Goal: Information Seeking & Learning: Check status

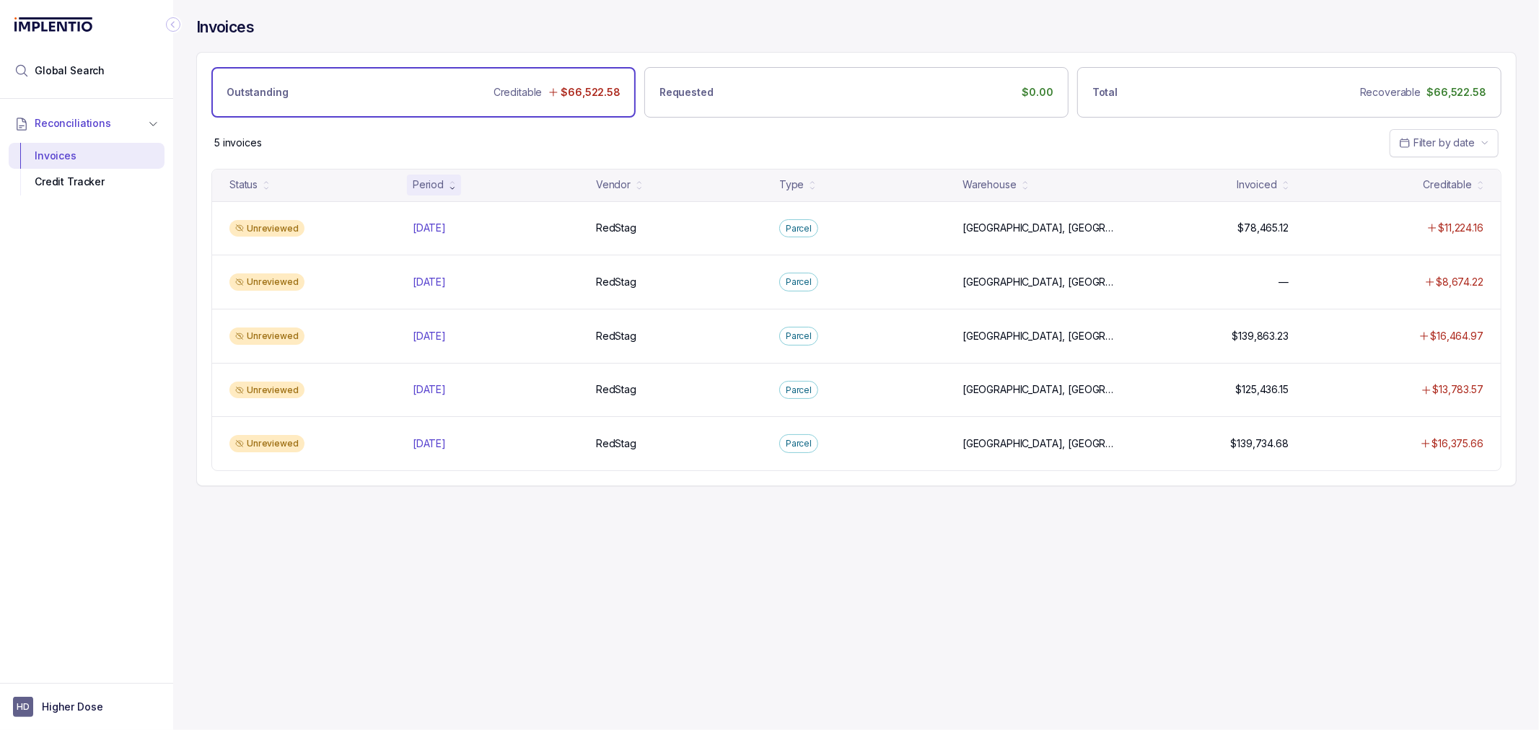
click at [525, 582] on div "Invoices Outstanding Creditable $66,522.58 Requested $0.00 Total Recoverable $6…" at bounding box center [850, 365] width 1355 height 730
click at [1532, 185] on div "Invoices Outstanding Creditable $66,522.58 Requested $0.00 Total Recoverable $6…" at bounding box center [855, 365] width 1365 height 730
drag, startPoint x: 511, startPoint y: 593, endPoint x: 496, endPoint y: 624, distance: 34.2
click at [511, 593] on div "Invoices Outstanding Creditable $66,522.58 Requested $0.00 Total Recoverable $6…" at bounding box center [850, 365] width 1355 height 730
click at [439, 522] on div "Invoices Outstanding Creditable $66,522.58 Requested $0.00 Total Recoverable $6…" at bounding box center [850, 365] width 1355 height 730
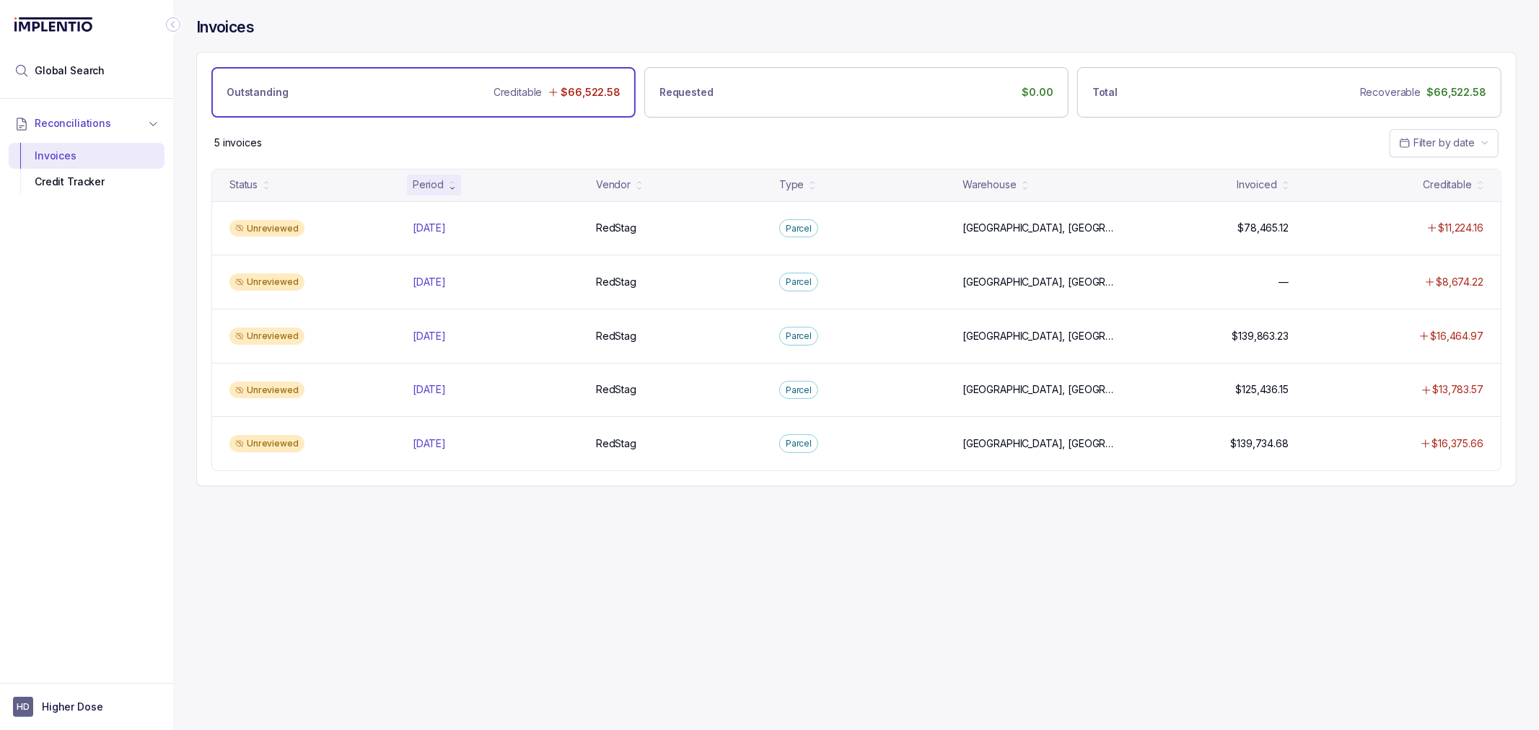
click at [540, 133] on div "5 invoices Filter by date" at bounding box center [856, 143] width 1319 height 50
click at [527, 134] on div "5 invoices Filter by date" at bounding box center [856, 143] width 1319 height 50
click at [512, 135] on div "5 invoices Filter by date" at bounding box center [856, 143] width 1319 height 50
click at [412, 551] on div "Invoices Outstanding Creditable $66,522.58 Requested $0.00 Total Recoverable $6…" at bounding box center [850, 365] width 1355 height 730
click at [405, 540] on div "Invoices Outstanding Creditable $66,522.58 Requested $0.00 Total Recoverable $6…" at bounding box center [850, 365] width 1355 height 730
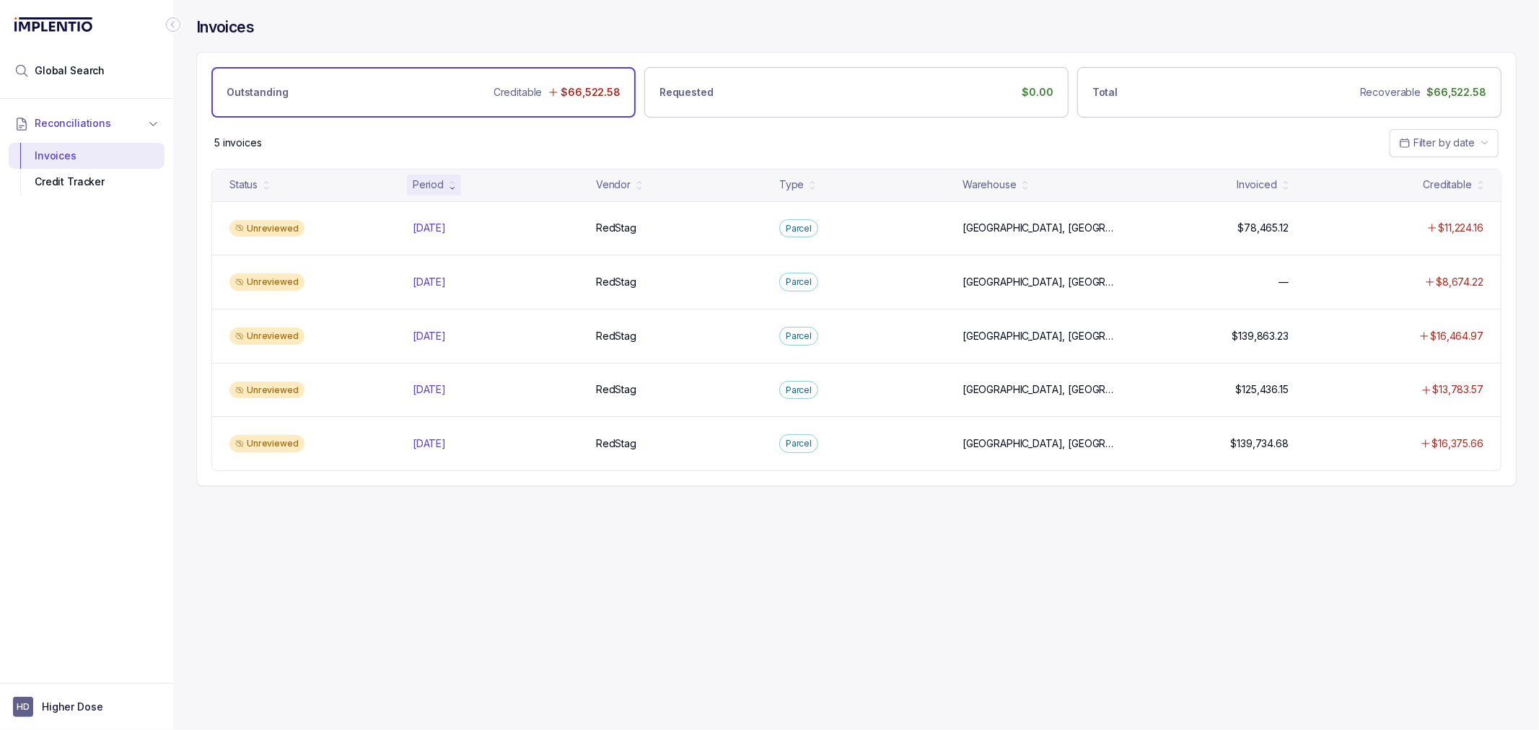
click at [444, 559] on div "Invoices Outstanding Creditable $66,522.58 Requested $0.00 Total Recoverable $6…" at bounding box center [850, 365] width 1355 height 730
click at [603, 595] on div "Invoices Outstanding Creditable $66,522.58 Requested $0.00 Total Recoverable $6…" at bounding box center [850, 365] width 1355 height 730
click at [879, 503] on div "Invoices Outstanding Creditable $66,522.58 Requested $0.00 Total Recoverable $6…" at bounding box center [856, 251] width 1320 height 503
click at [877, 503] on div "Invoices Outstanding Creditable $66,522.58 Requested $0.00 Total Recoverable $6…" at bounding box center [856, 251] width 1320 height 503
click at [873, 540] on div "Invoices Outstanding Creditable $66,522.58 Requested $0.00 Total Recoverable $6…" at bounding box center [850, 365] width 1355 height 730
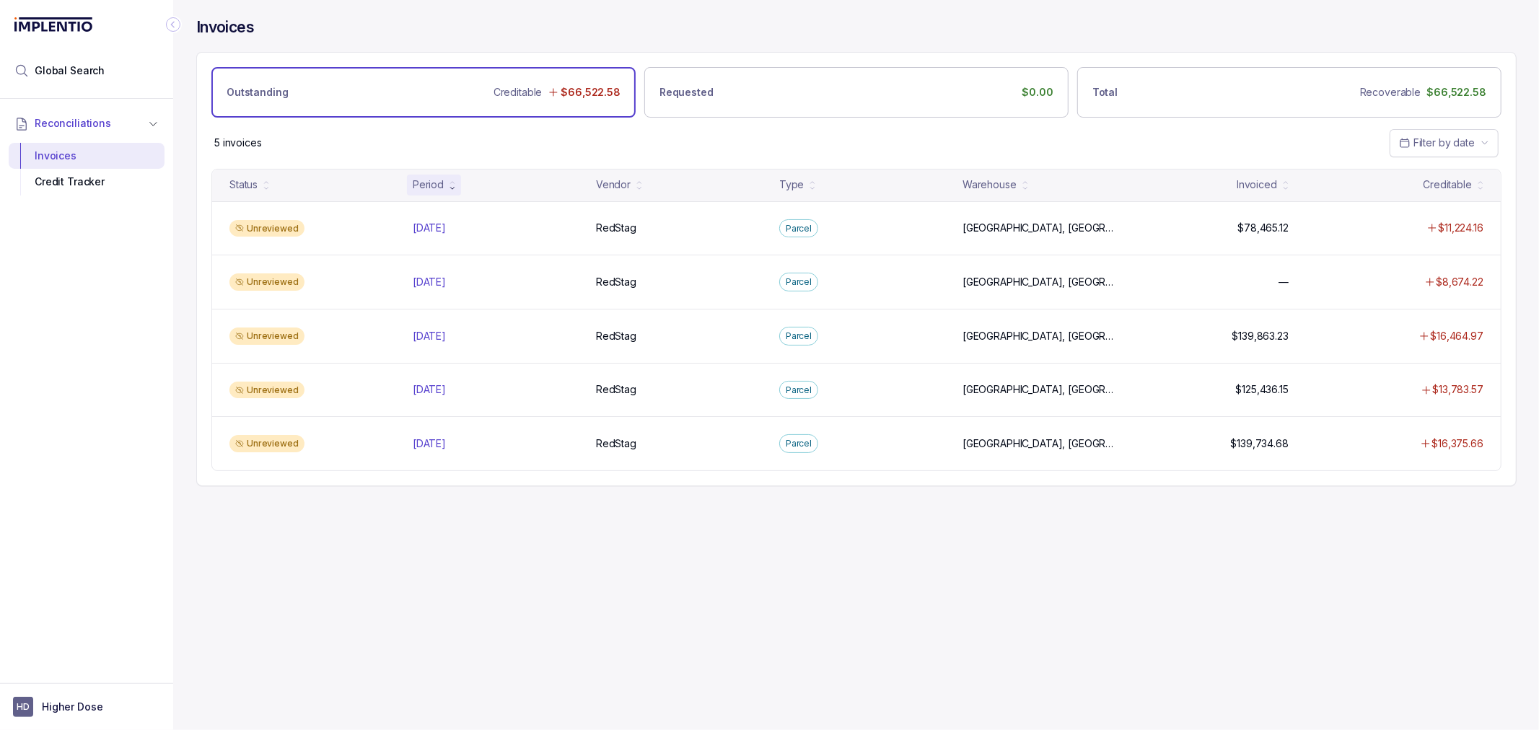
click at [835, 540] on div "Invoices Outstanding Creditable $66,522.58 Requested $0.00 Total Recoverable $6…" at bounding box center [850, 365] width 1355 height 730
click at [667, 514] on div "Invoices Outstanding Creditable $66,522.58 Requested $0.00 Total Recoverable $6…" at bounding box center [850, 365] width 1355 height 730
click at [722, 493] on div "Invoices Outstanding Creditable $66,522.58 Requested $0.00 Total Recoverable $6…" at bounding box center [856, 251] width 1320 height 503
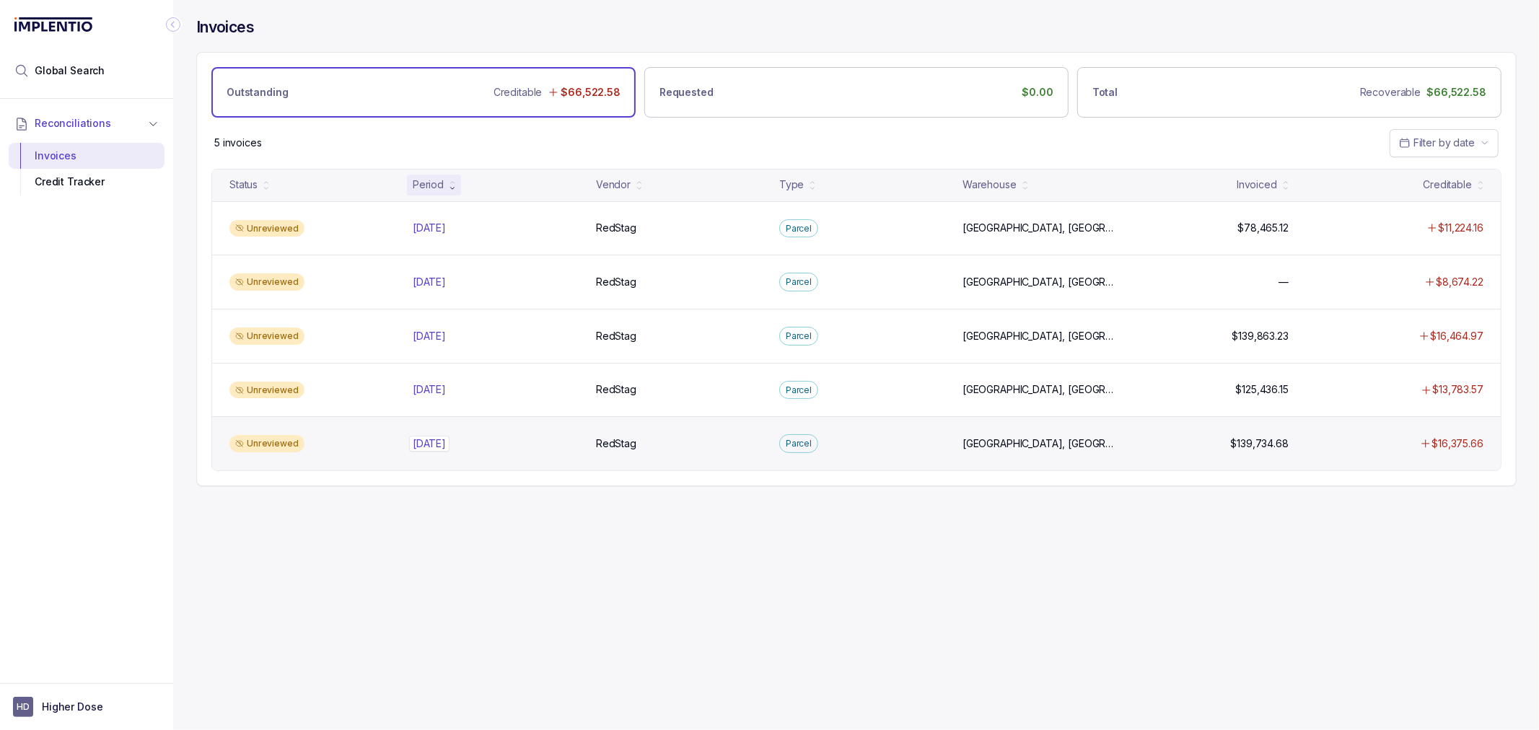
click at [428, 445] on div "[DATE] [DATE]" at bounding box center [429, 443] width 33 height 14
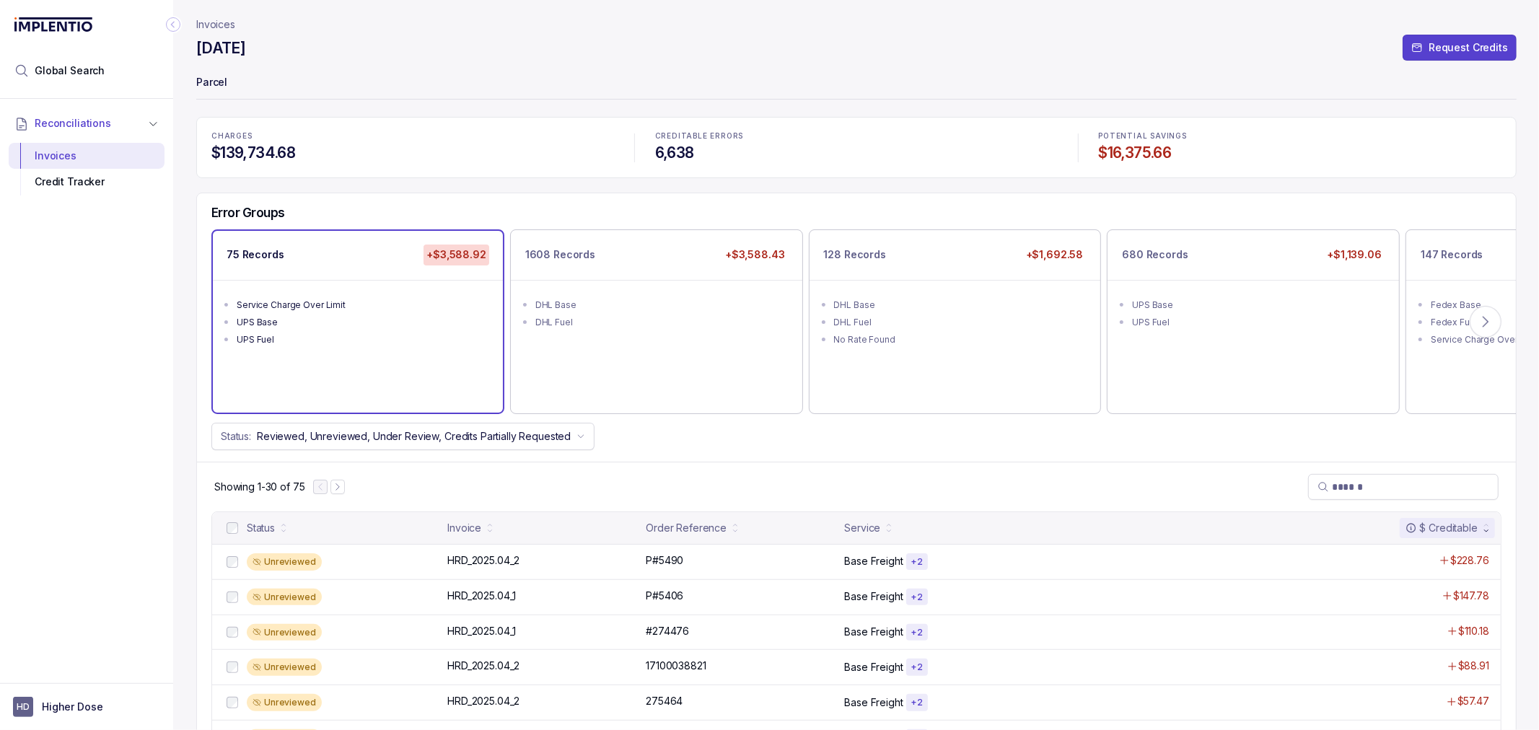
click at [977, 453] on div "Error Groups 75 Records +$3,588.92 Service Charge Over Limit UPS Base UPS Fuel …" at bounding box center [856, 327] width 1319 height 268
click at [1494, 321] on button at bounding box center [1485, 322] width 32 height 32
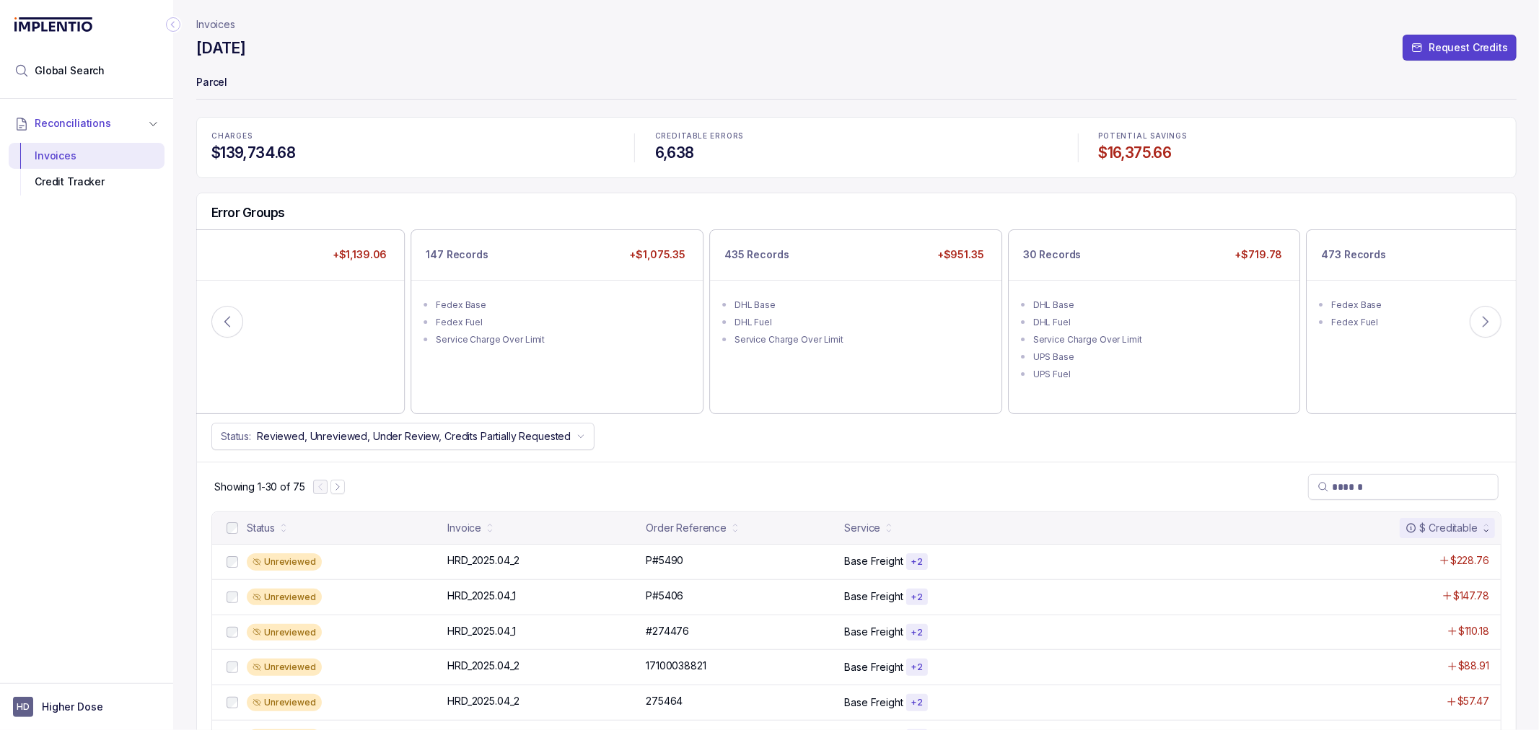
click at [827, 479] on div "Showing 1-30 of 75" at bounding box center [856, 487] width 1319 height 50
click at [819, 467] on div "Showing 1-30 of 75" at bounding box center [856, 487] width 1319 height 50
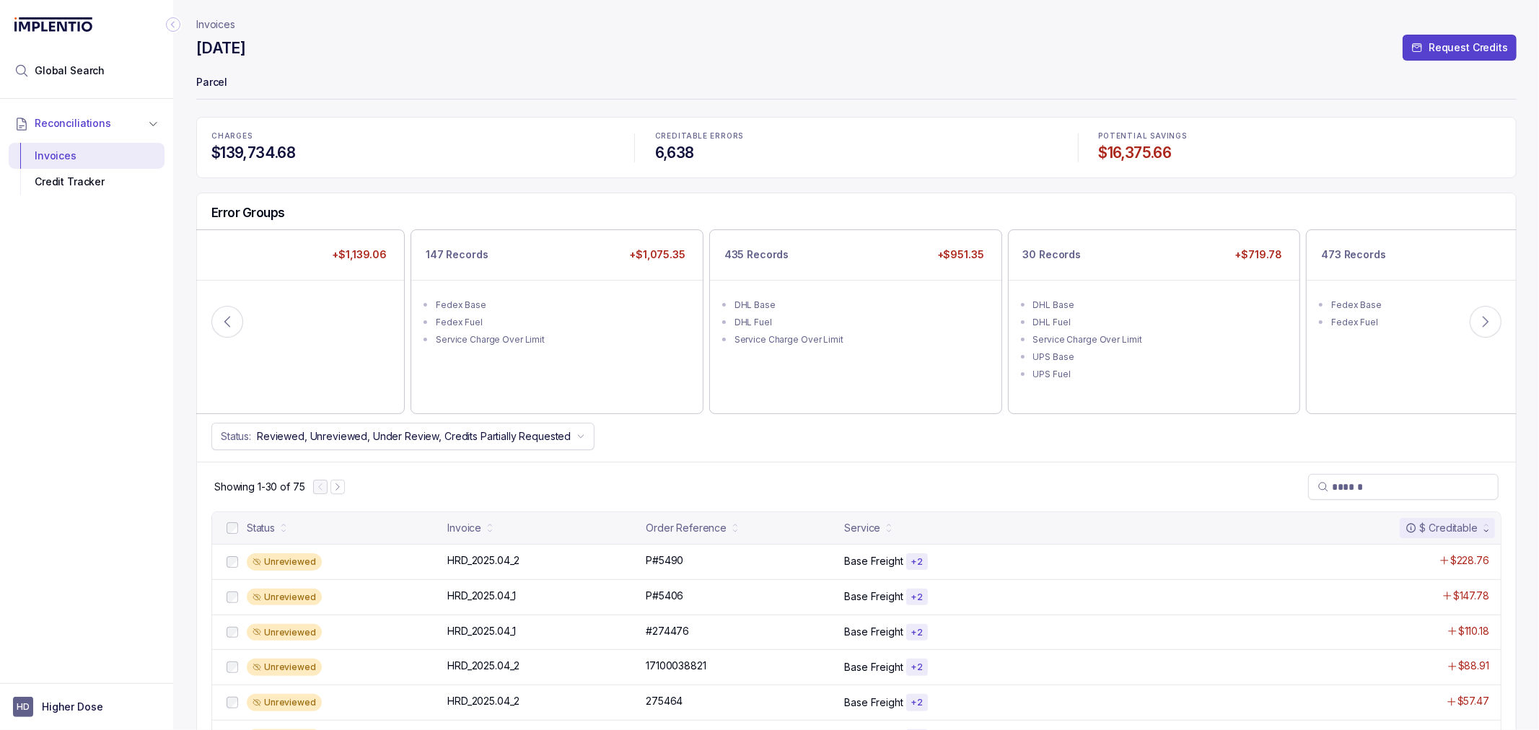
click at [819, 467] on div "Showing 1-30 of 75" at bounding box center [856, 487] width 1319 height 50
click at [1134, 459] on div "Error Groups 75 Records +$3,588.92 Service Charge Over Limit UPS Base UPS Fuel …" at bounding box center [856, 327] width 1319 height 268
click at [1488, 316] on icon at bounding box center [1485, 322] width 14 height 14
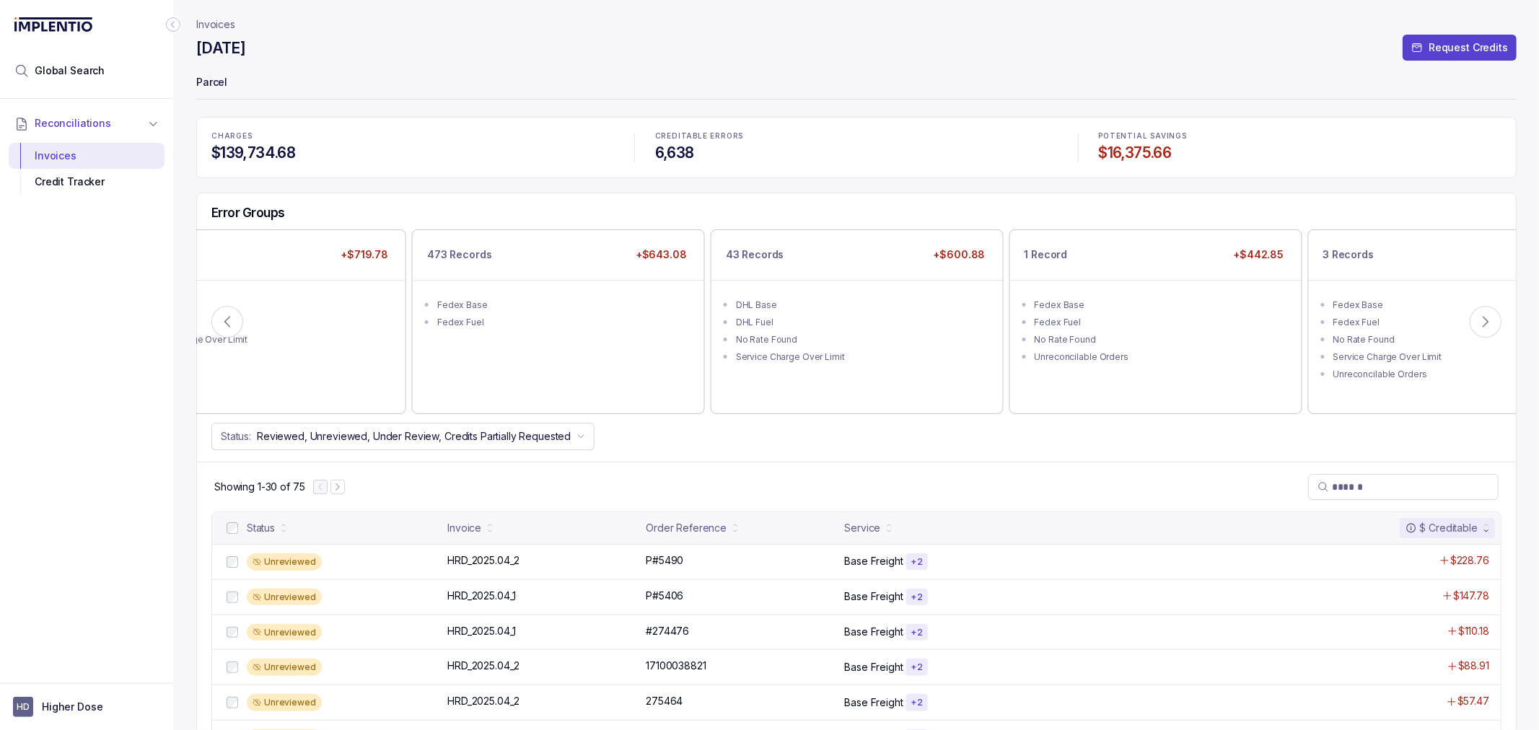
click at [879, 452] on div "Error Groups 75 Records +$3,588.92 Service Charge Over Limit UPS Base UPS Fuel …" at bounding box center [856, 327] width 1319 height 268
click at [892, 452] on div "Error Groups 75 Records +$3,588.92 Service Charge Over Limit UPS Base UPS Fuel …" at bounding box center [856, 327] width 1319 height 268
click at [893, 451] on div "Error Groups 75 Records +$3,588.92 Service Charge Over Limit UPS Base UPS Fuel …" at bounding box center [856, 327] width 1319 height 268
click at [905, 449] on div "Status: Reviewed, Unreviewed, Under Review, Credits Partially Requested" at bounding box center [856, 436] width 1319 height 27
click at [1182, 458] on div "Error Groups 75 Records +$3,588.92 Service Charge Over Limit UPS Base UPS Fuel …" at bounding box center [856, 327] width 1319 height 268
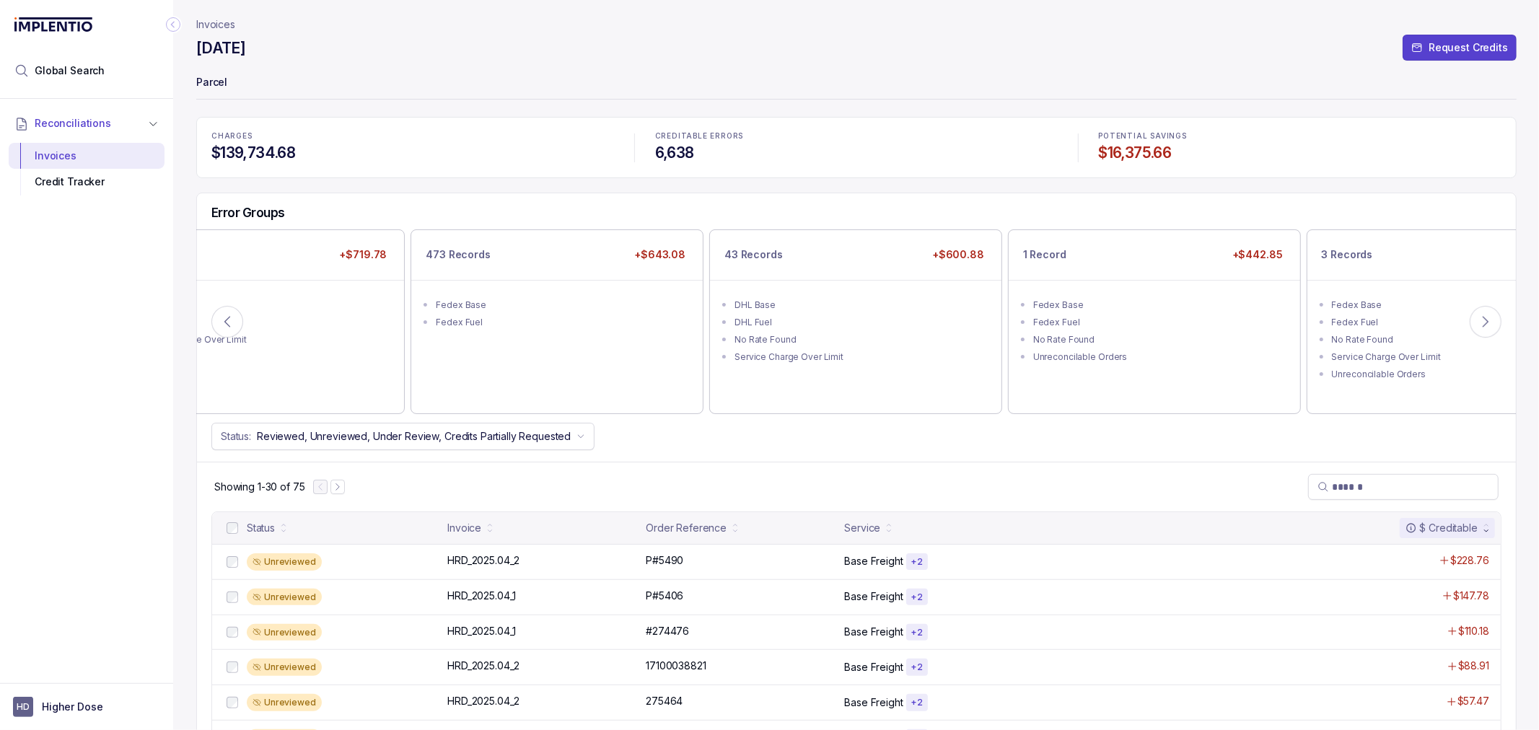
click at [1164, 458] on div "Error Groups 75 Records +$3,588.92 Service Charge Over Limit UPS Base UPS Fuel …" at bounding box center [856, 327] width 1319 height 268
click at [858, 347] on li "Service Charge Over Limit" at bounding box center [865, 355] width 263 height 17
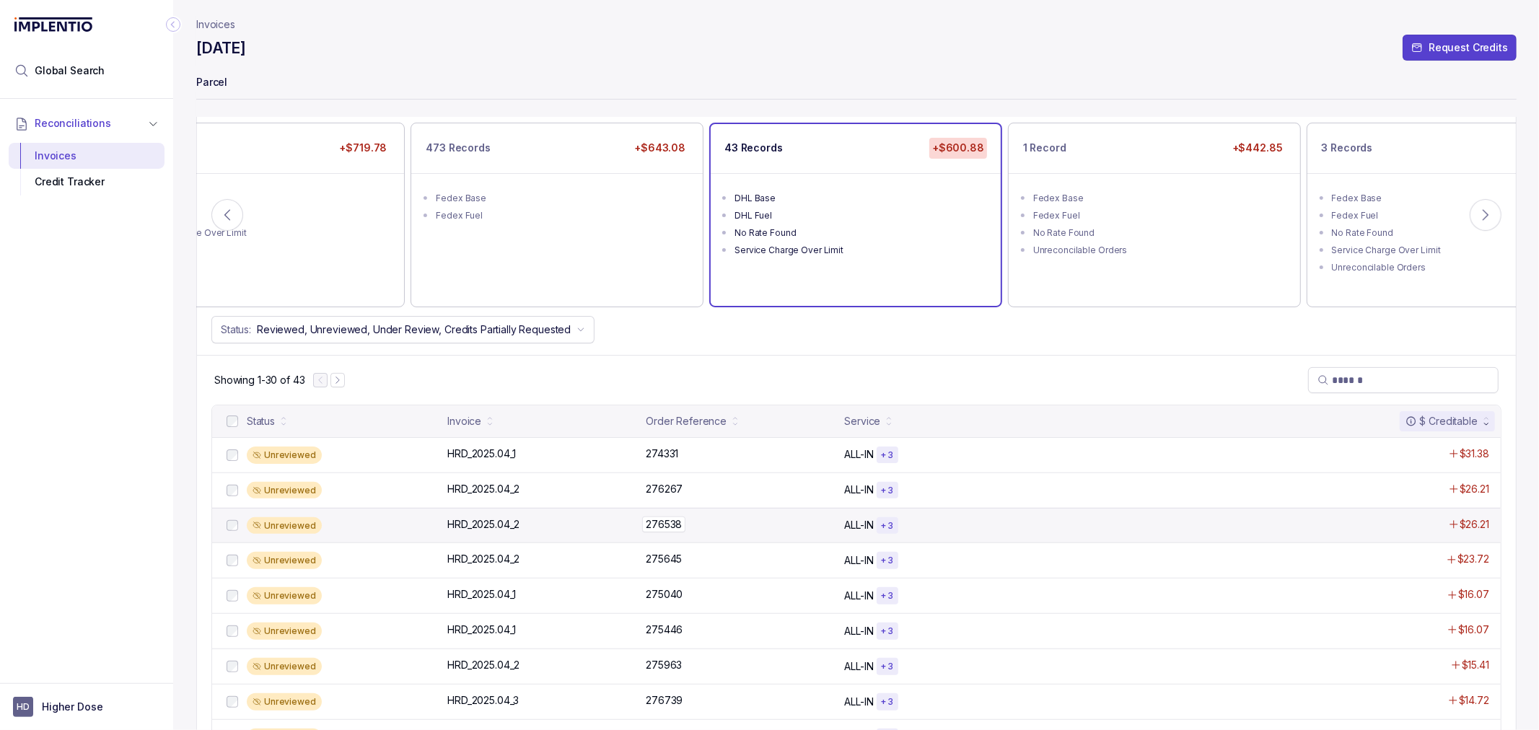
scroll to position [160, 0]
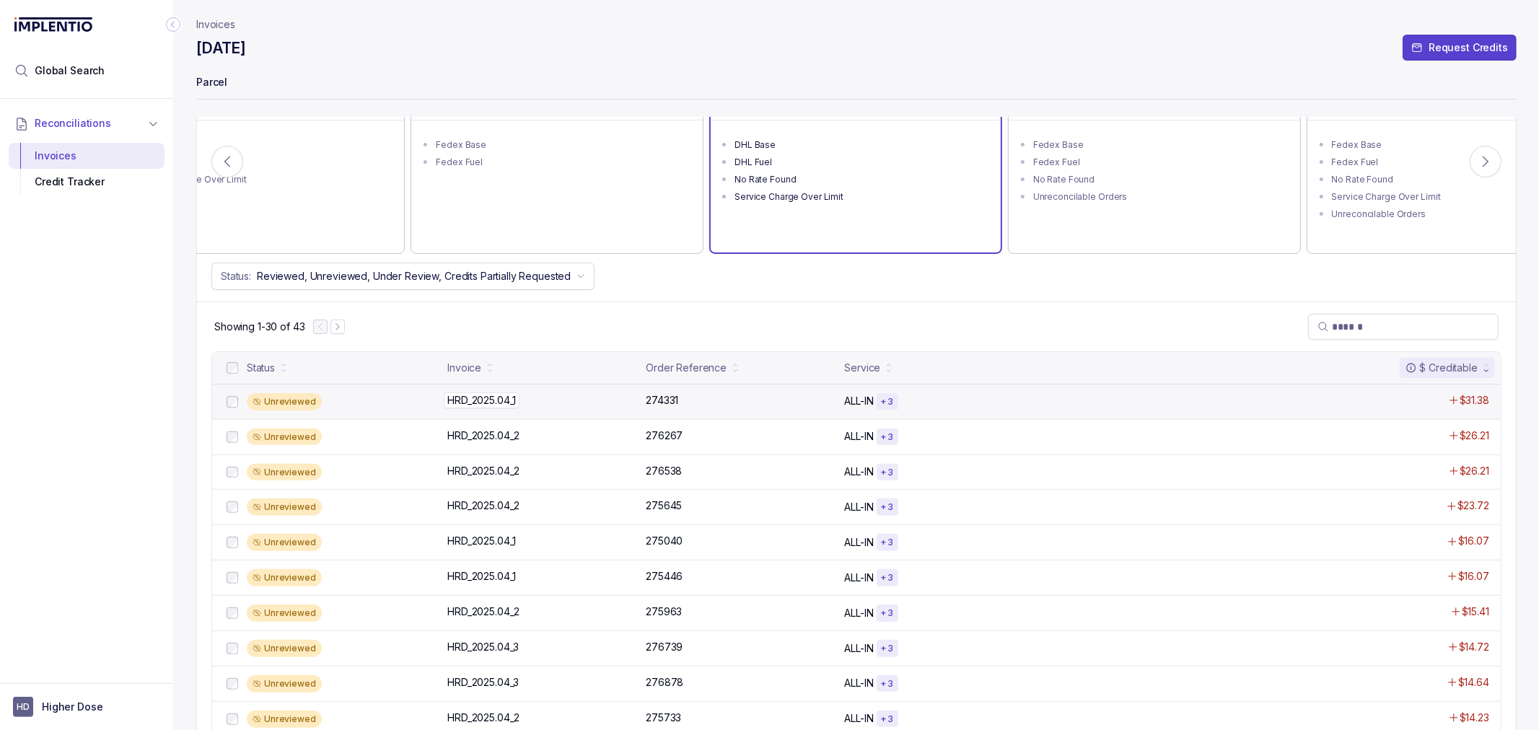
click at [495, 398] on p "HRD_2025.04_1" at bounding box center [482, 400] width 76 height 16
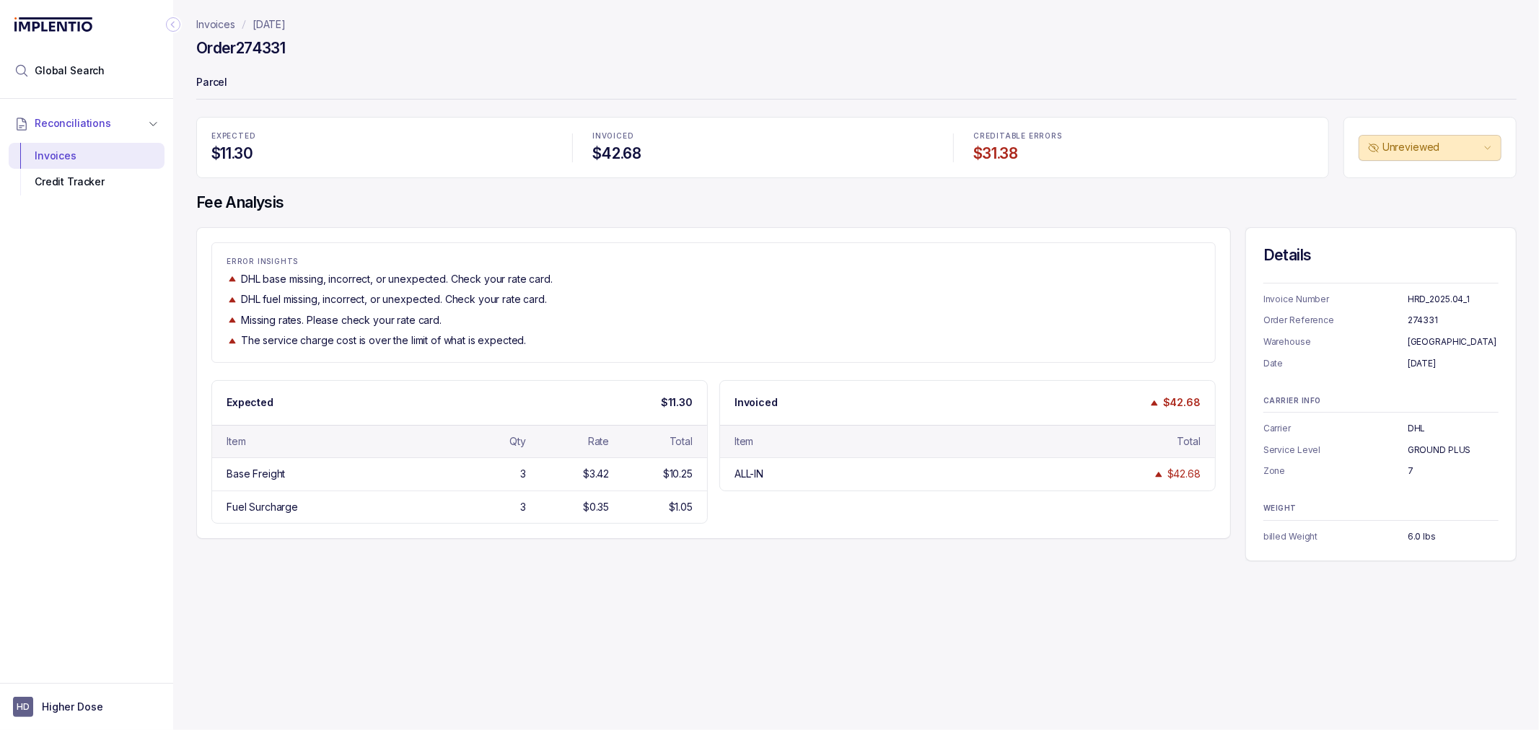
click at [726, 278] on div "DHL base missing, incorrect, or unexpected. Check your rate card." at bounding box center [714, 279] width 974 height 14
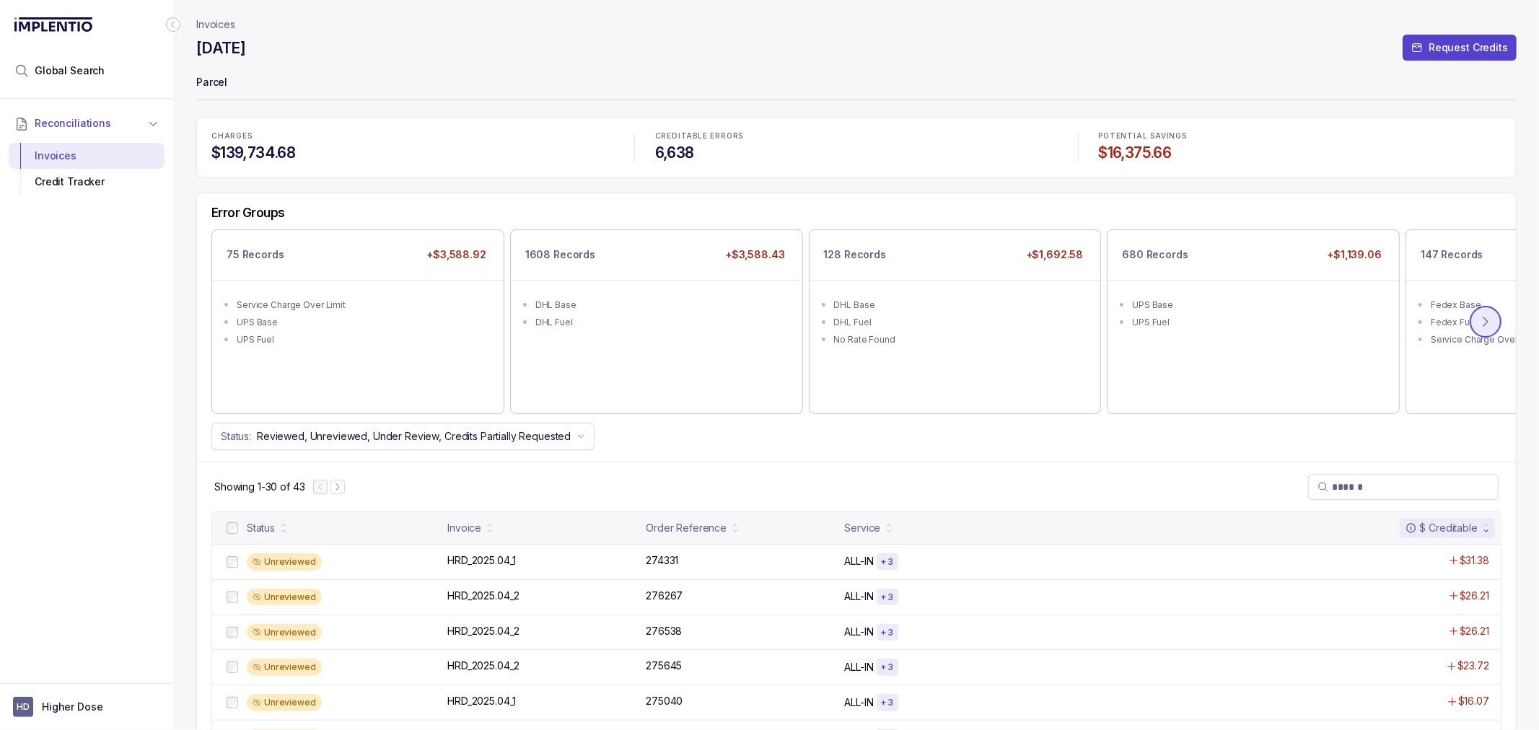
click at [1477, 321] on button at bounding box center [1485, 322] width 32 height 32
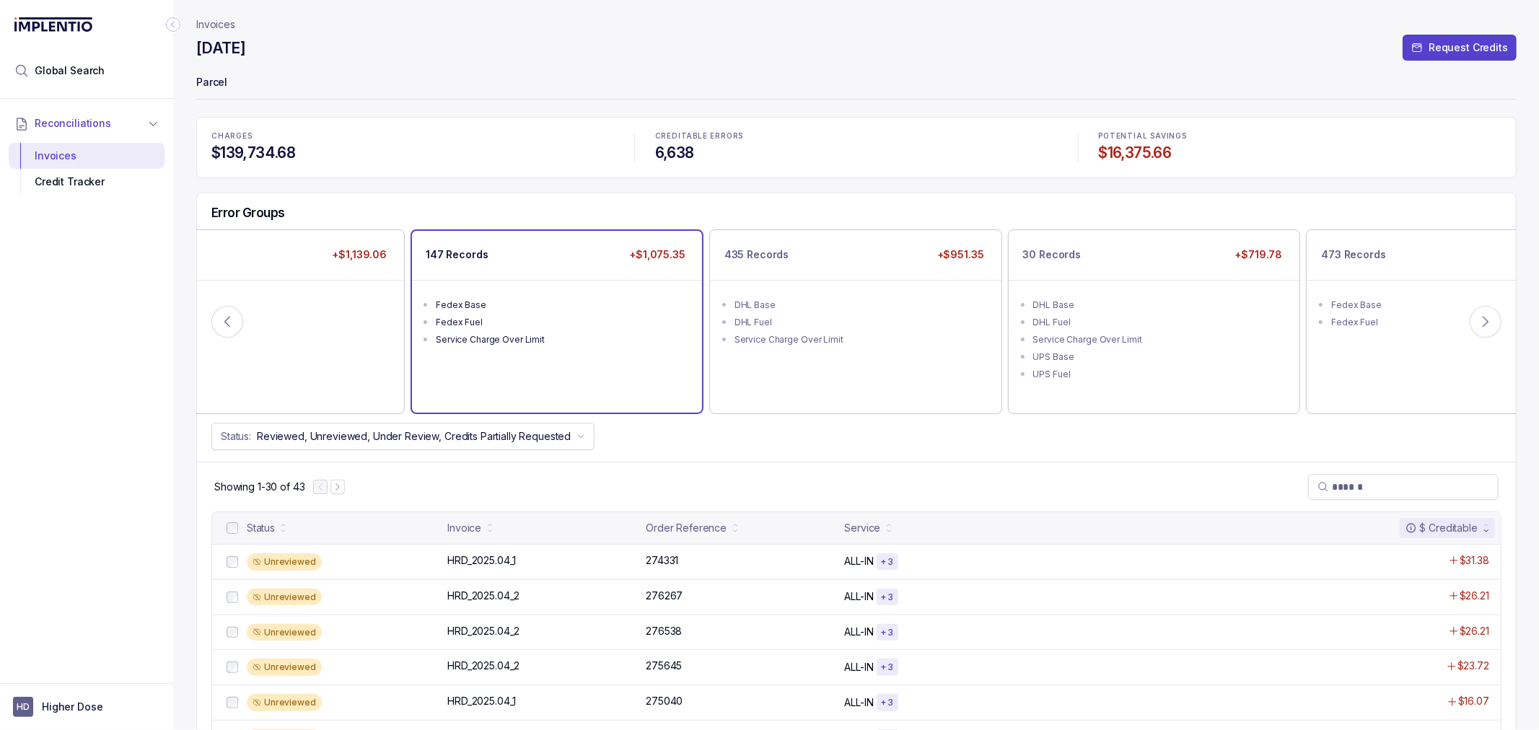
click at [557, 359] on ul "Fedex Base Fedex Fuel Service Charge Over Limit" at bounding box center [557, 320] width 290 height 81
click at [1183, 493] on div "Showing 1-30 of 147" at bounding box center [856, 487] width 1319 height 50
click at [1491, 323] on icon at bounding box center [1485, 322] width 14 height 14
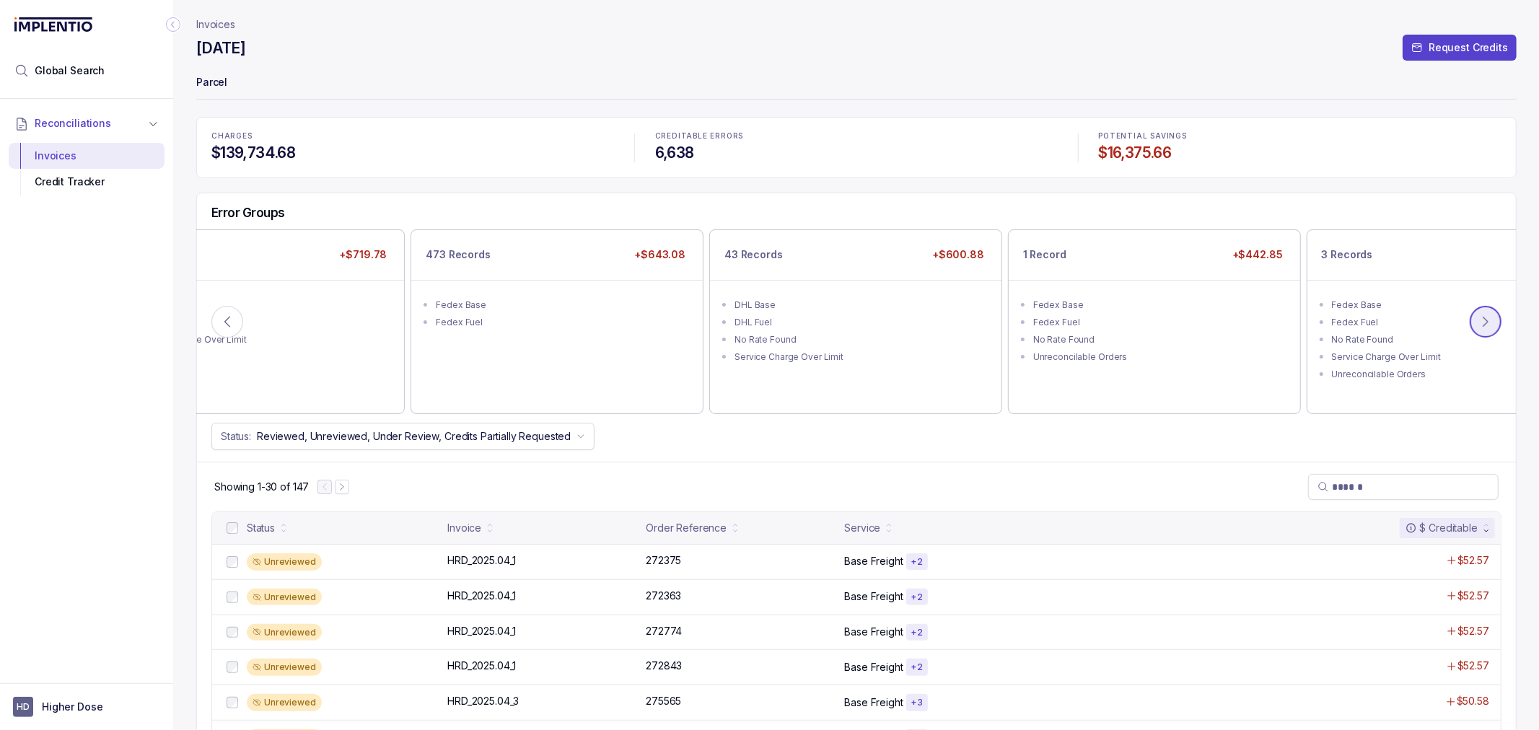
click at [1491, 323] on icon at bounding box center [1485, 322] width 14 height 14
click at [1071, 449] on div "Status: Reviewed, Unreviewed, Under Review, Credits Partially Requested" at bounding box center [856, 436] width 1319 height 27
click at [1485, 320] on icon at bounding box center [1485, 322] width 14 height 14
click at [1489, 328] on icon at bounding box center [1485, 322] width 14 height 14
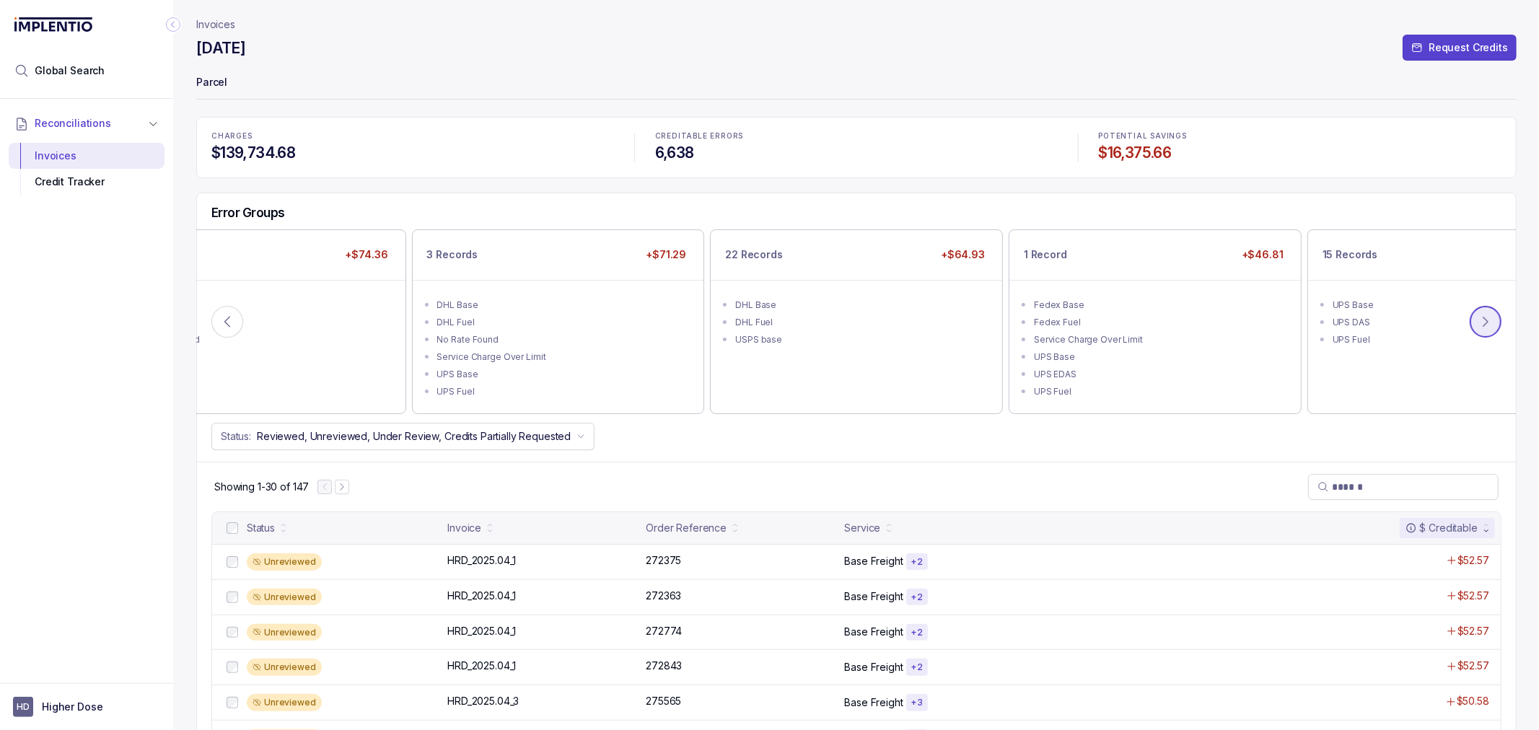
click at [1489, 328] on icon at bounding box center [1485, 322] width 14 height 14
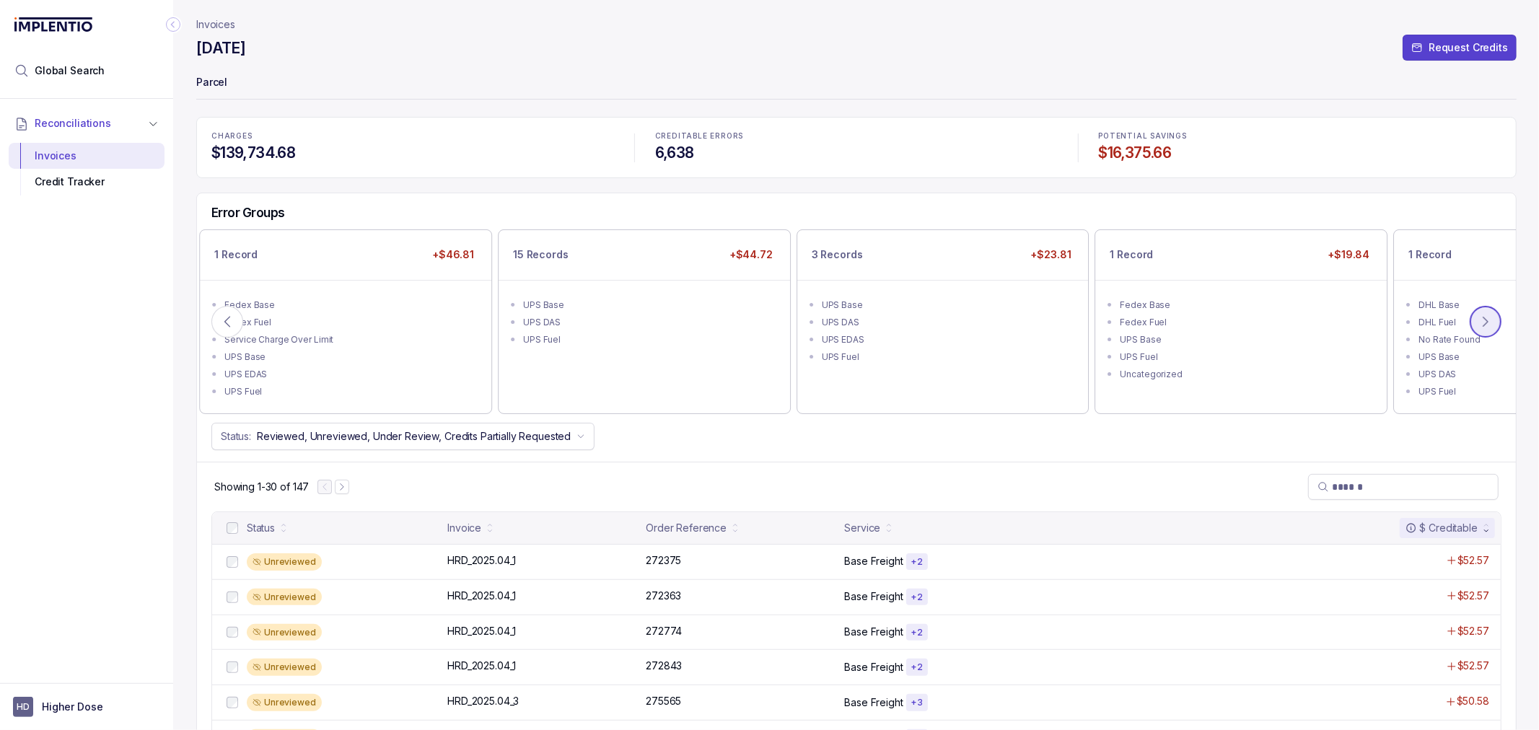
click at [1489, 328] on icon at bounding box center [1485, 322] width 14 height 14
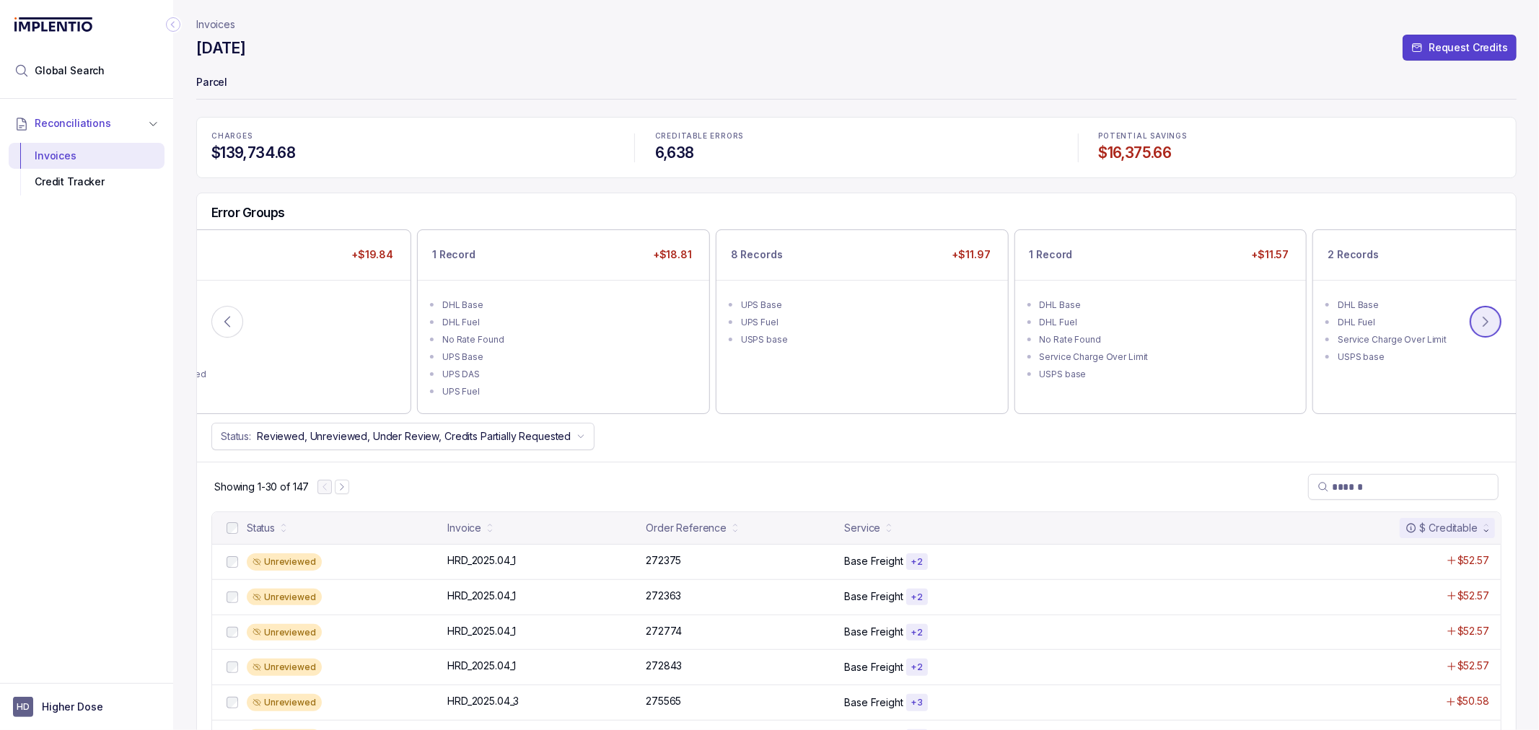
click at [1489, 328] on icon at bounding box center [1485, 322] width 14 height 14
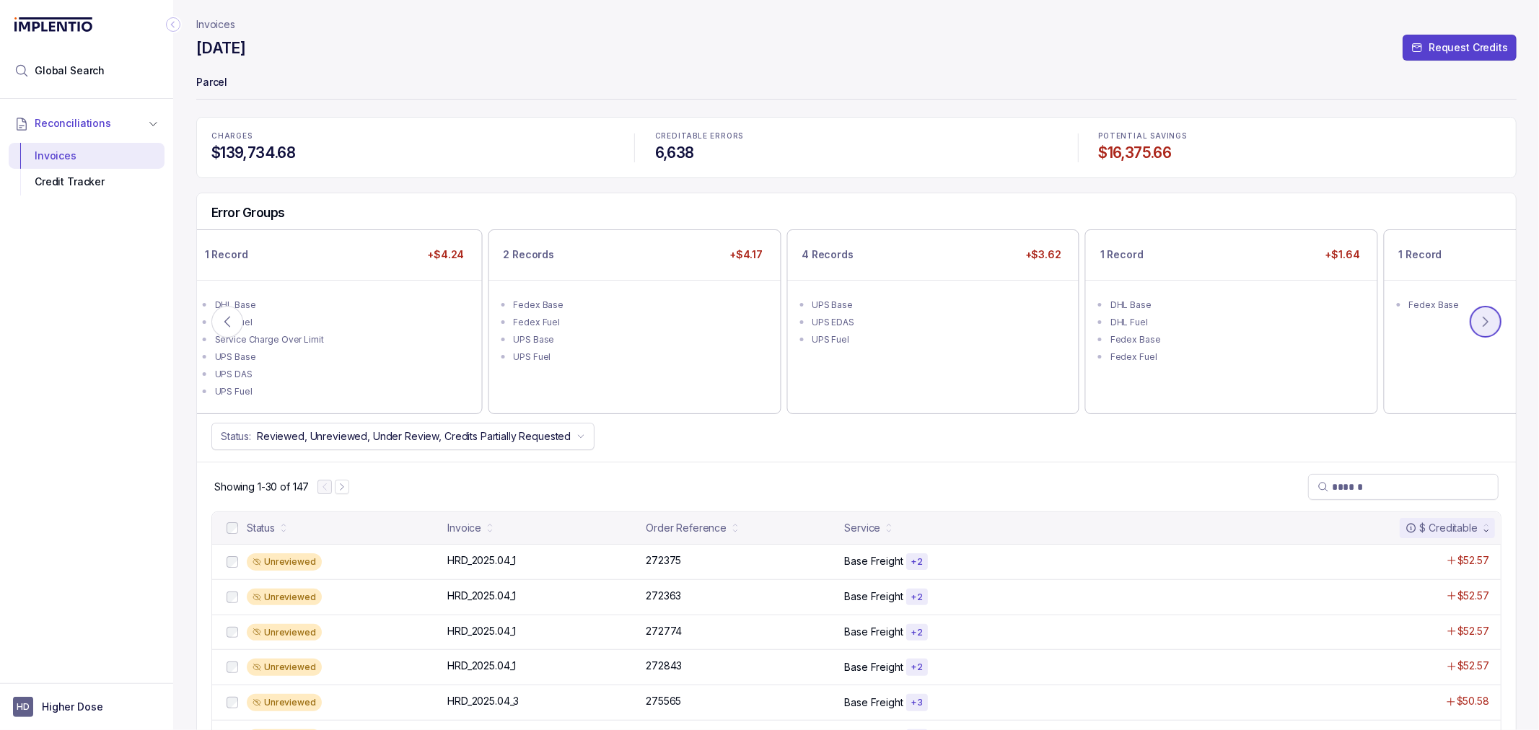
click at [1489, 328] on icon at bounding box center [1485, 322] width 14 height 14
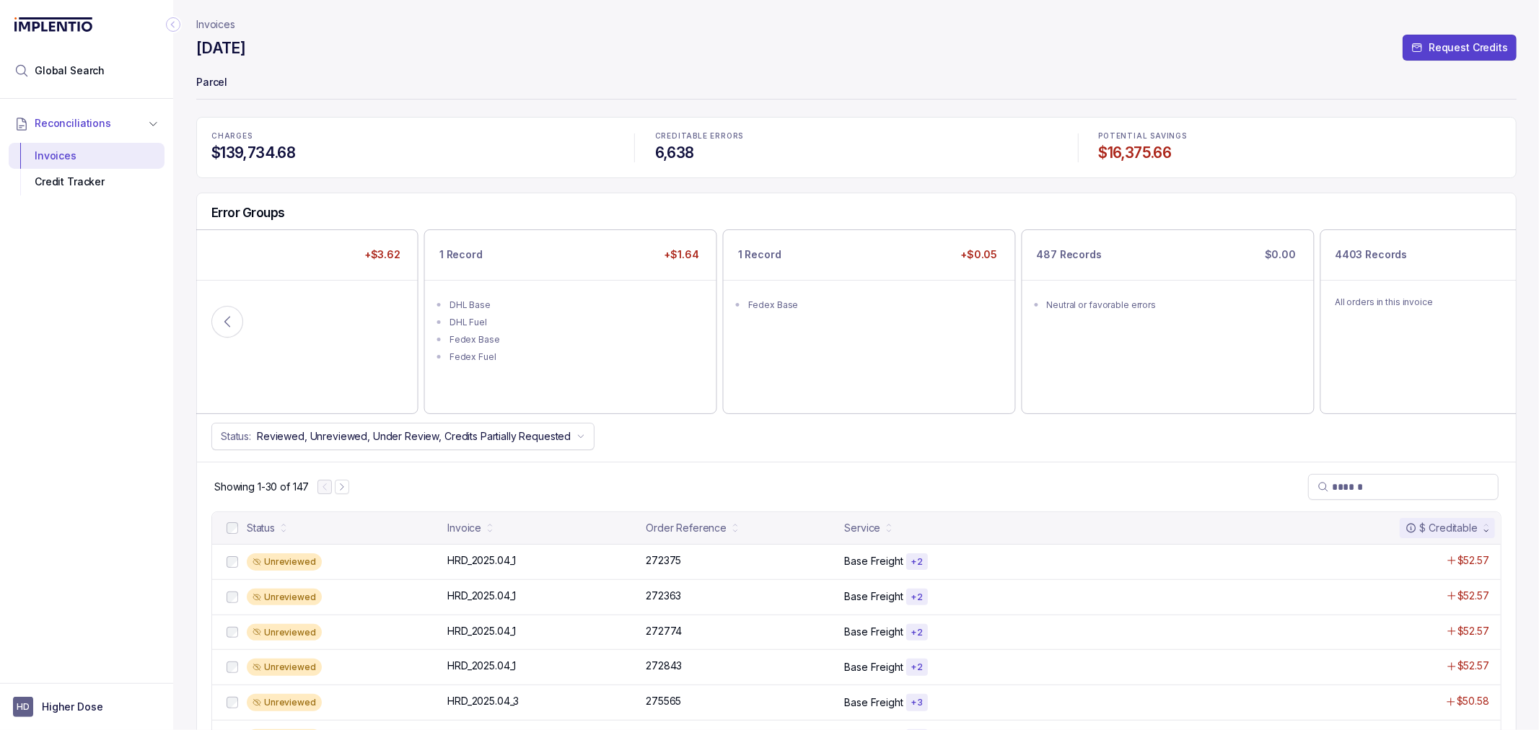
click at [1489, 328] on div "4403 Records All orders in this invoice" at bounding box center [1465, 321] width 291 height 182
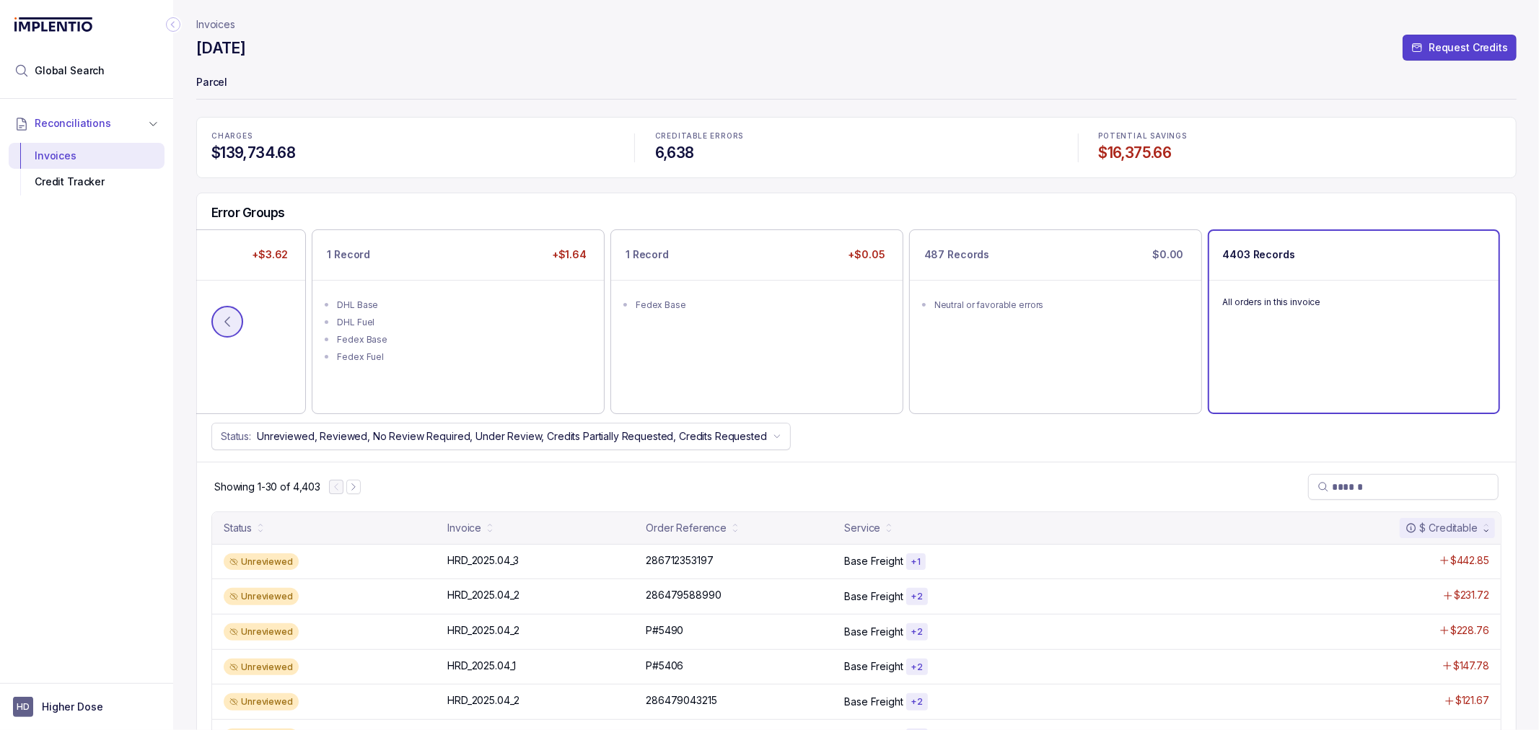
click at [215, 321] on button at bounding box center [227, 322] width 32 height 32
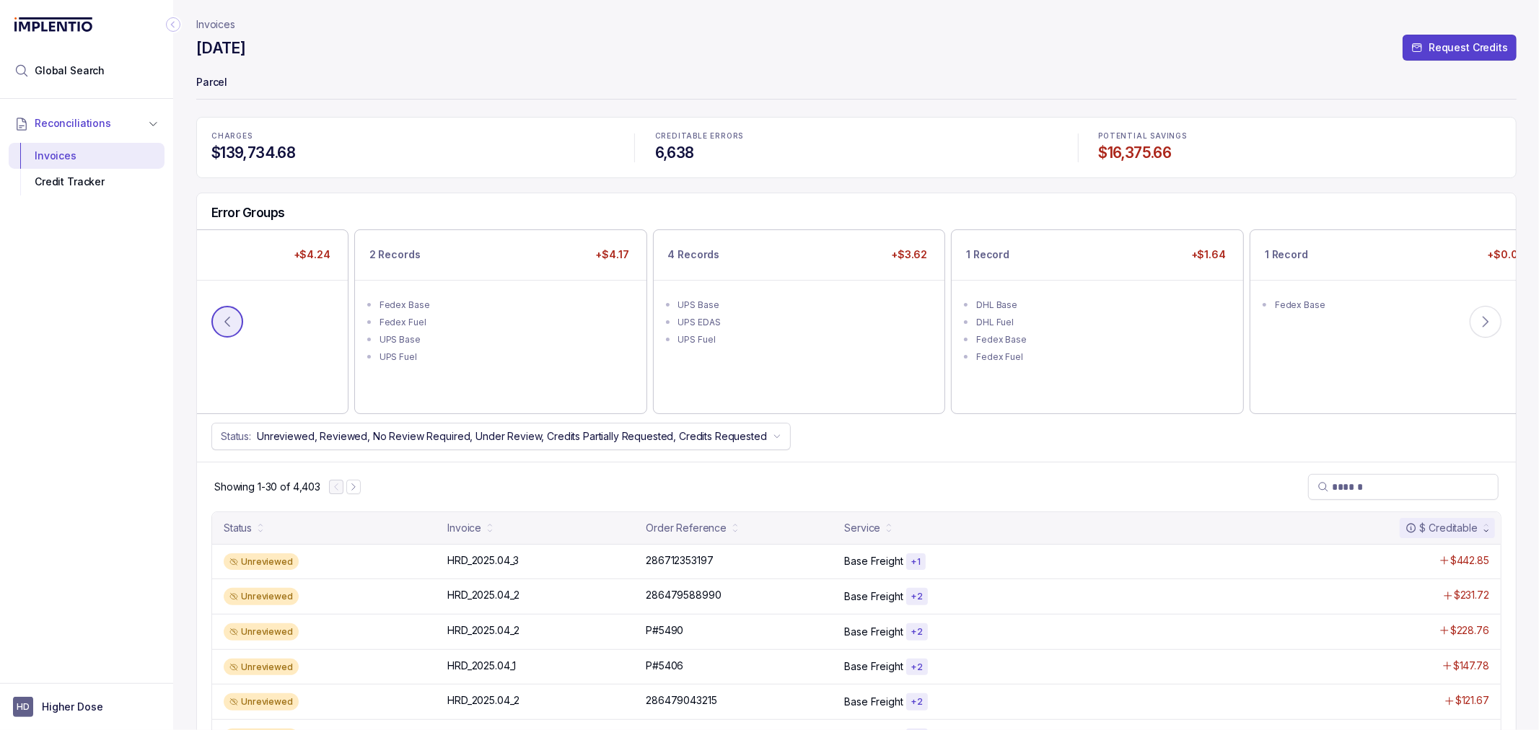
click at [225, 321] on icon at bounding box center [227, 321] width 4 height 9
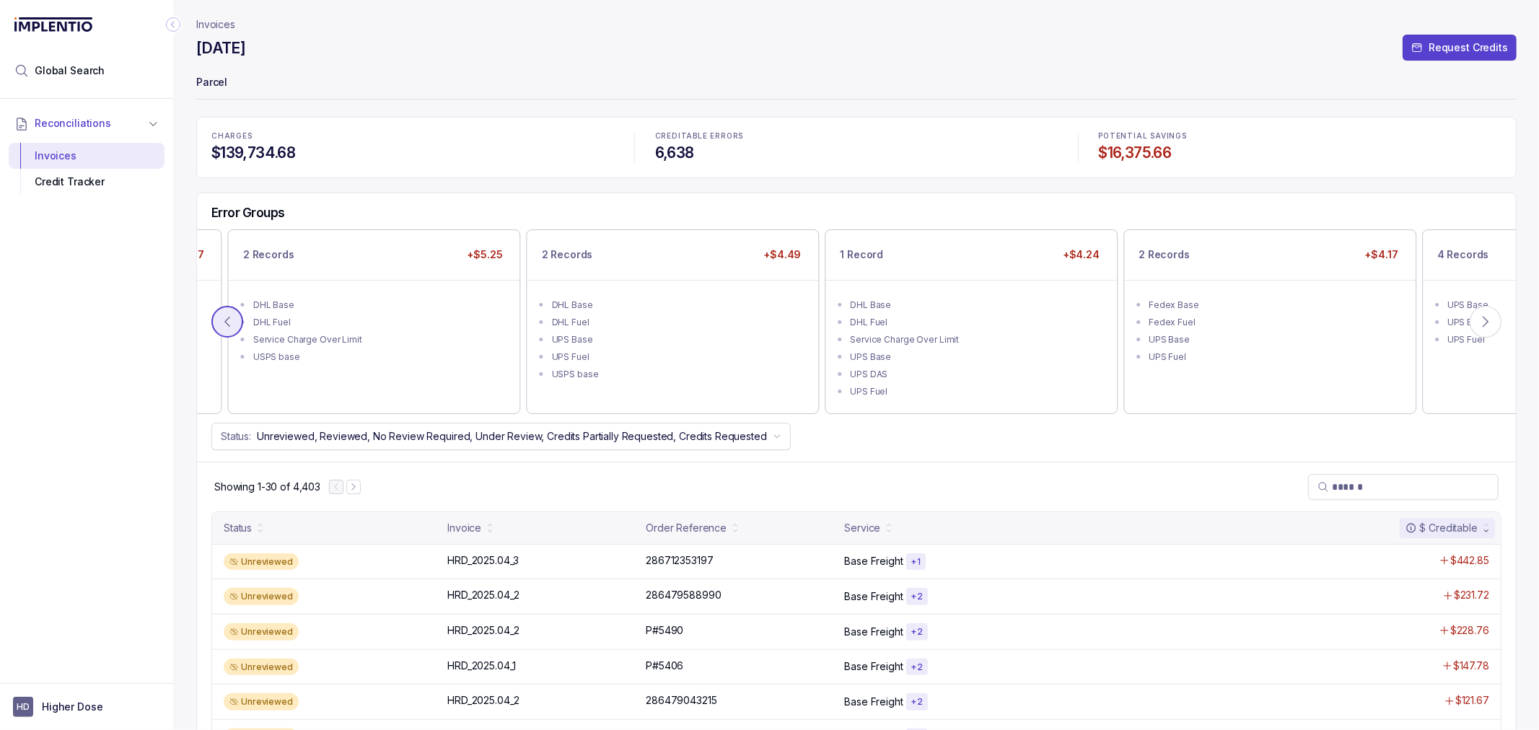
click at [225, 321] on icon at bounding box center [227, 321] width 4 height 9
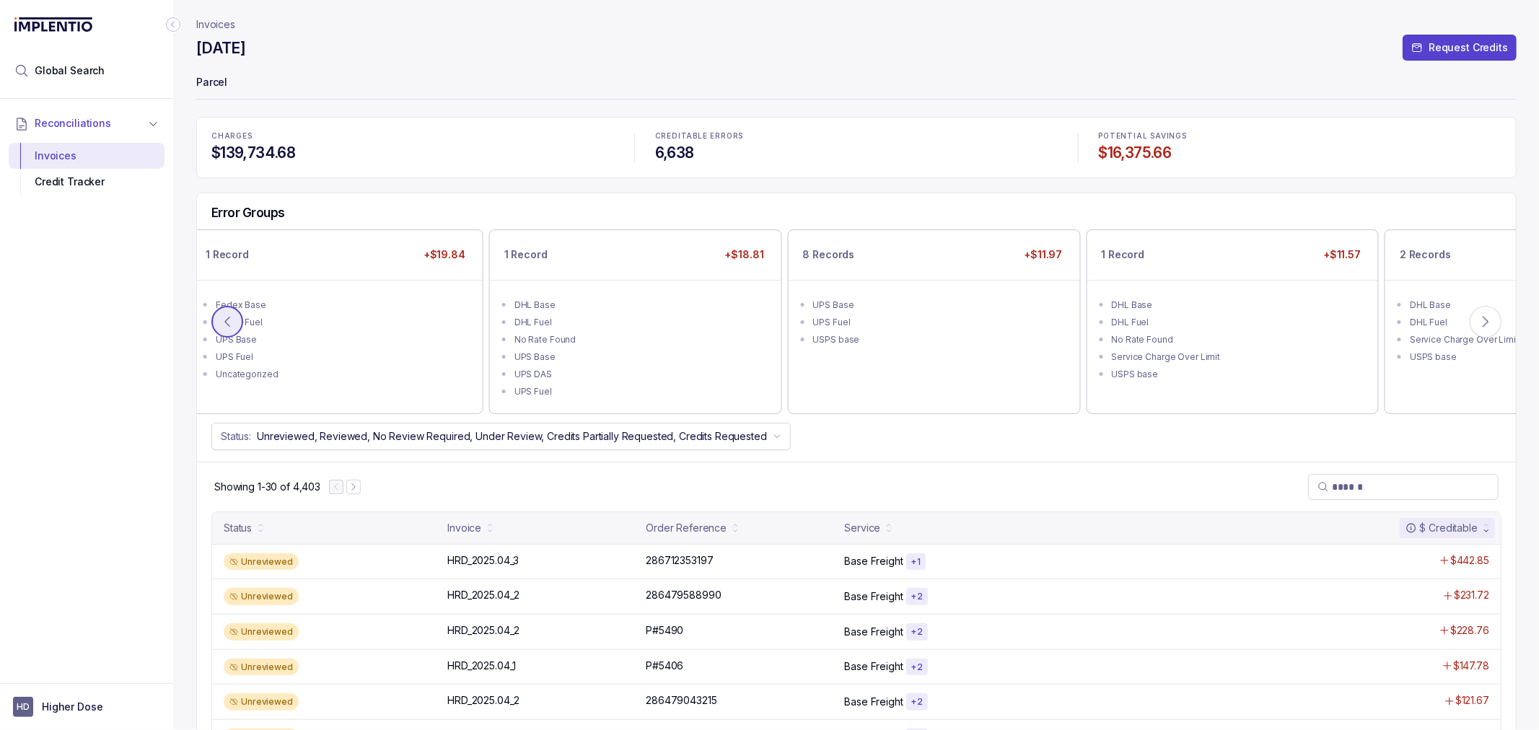
click at [225, 321] on icon at bounding box center [227, 321] width 4 height 9
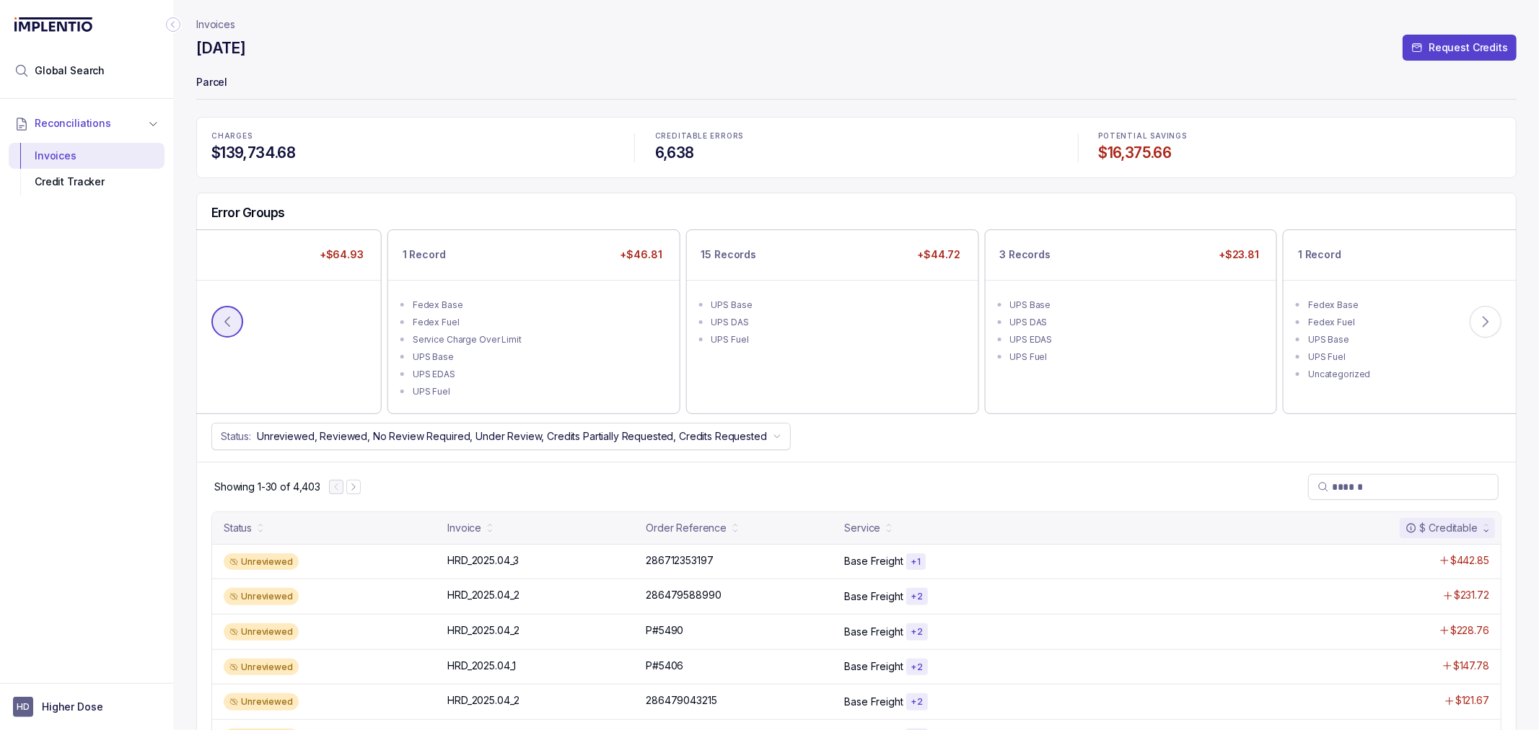
click at [225, 321] on icon at bounding box center [227, 321] width 4 height 9
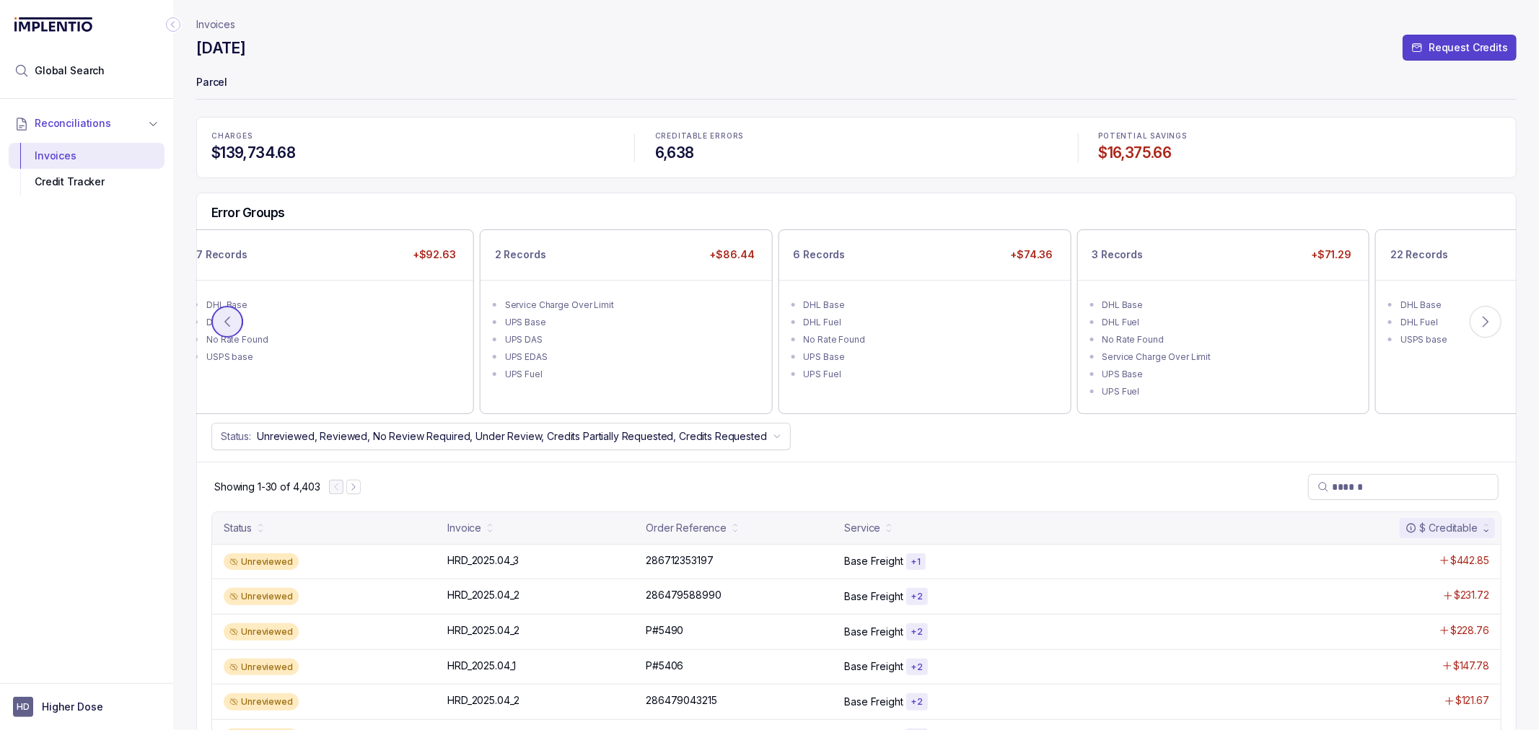
click at [225, 321] on icon at bounding box center [227, 321] width 4 height 9
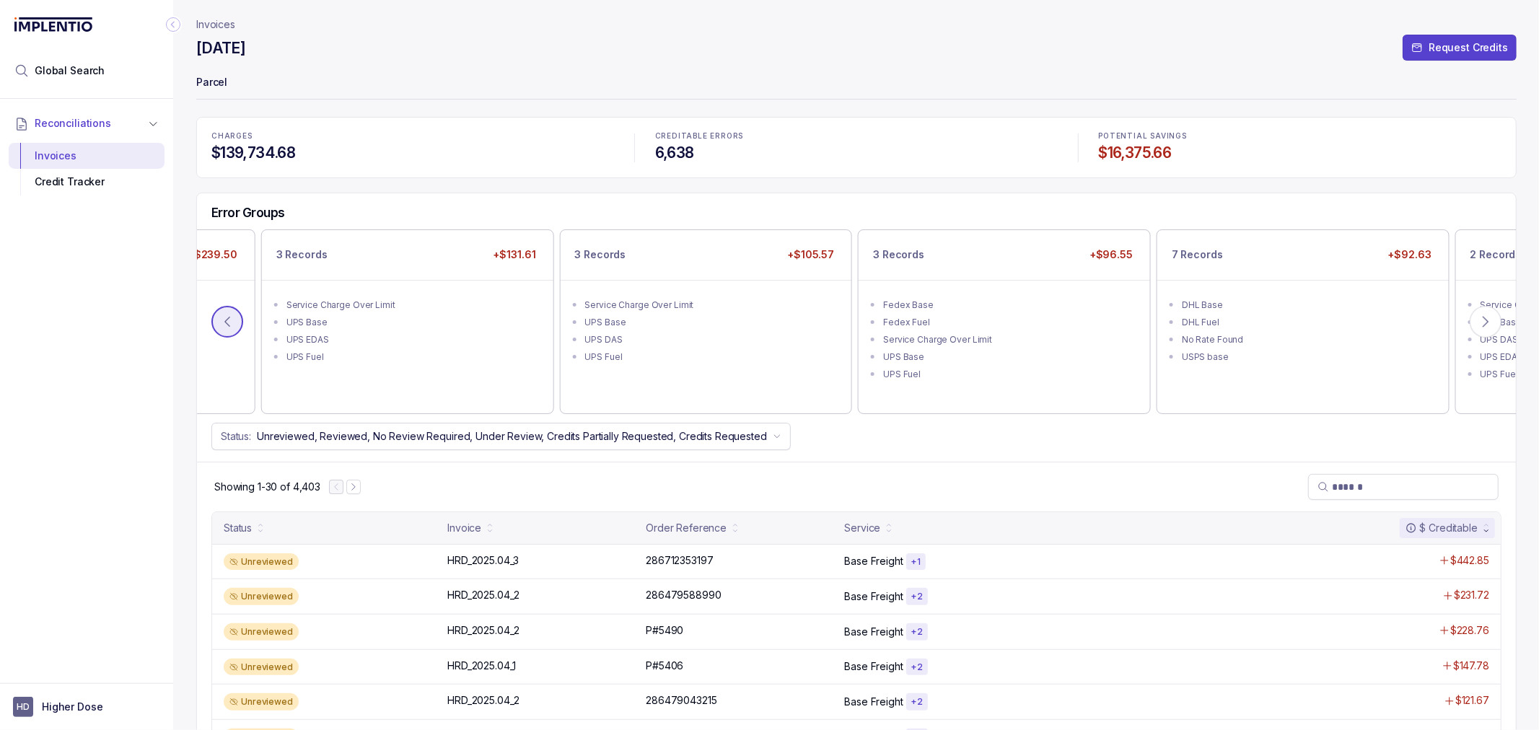
click at [225, 321] on icon at bounding box center [227, 321] width 4 height 9
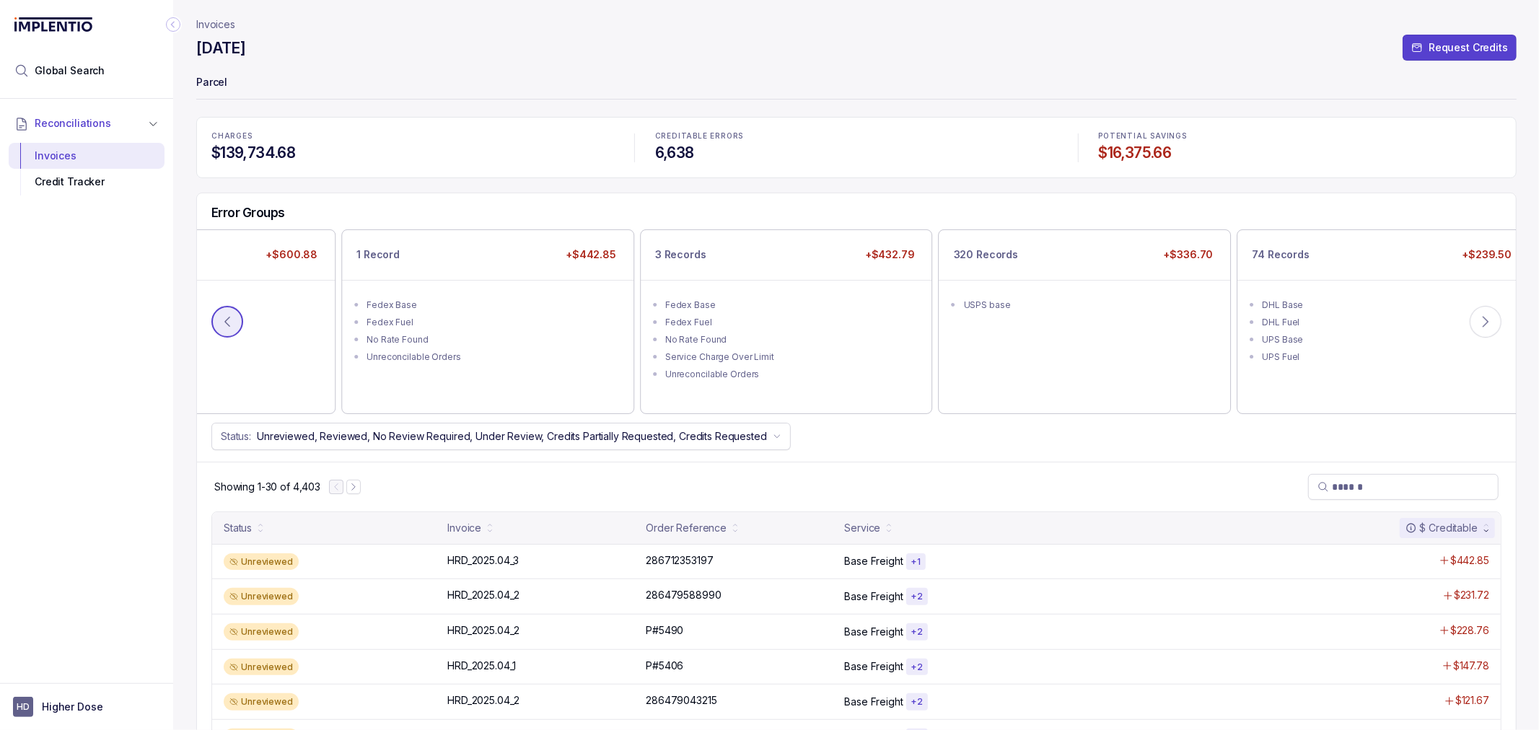
click at [225, 321] on icon at bounding box center [227, 321] width 4 height 9
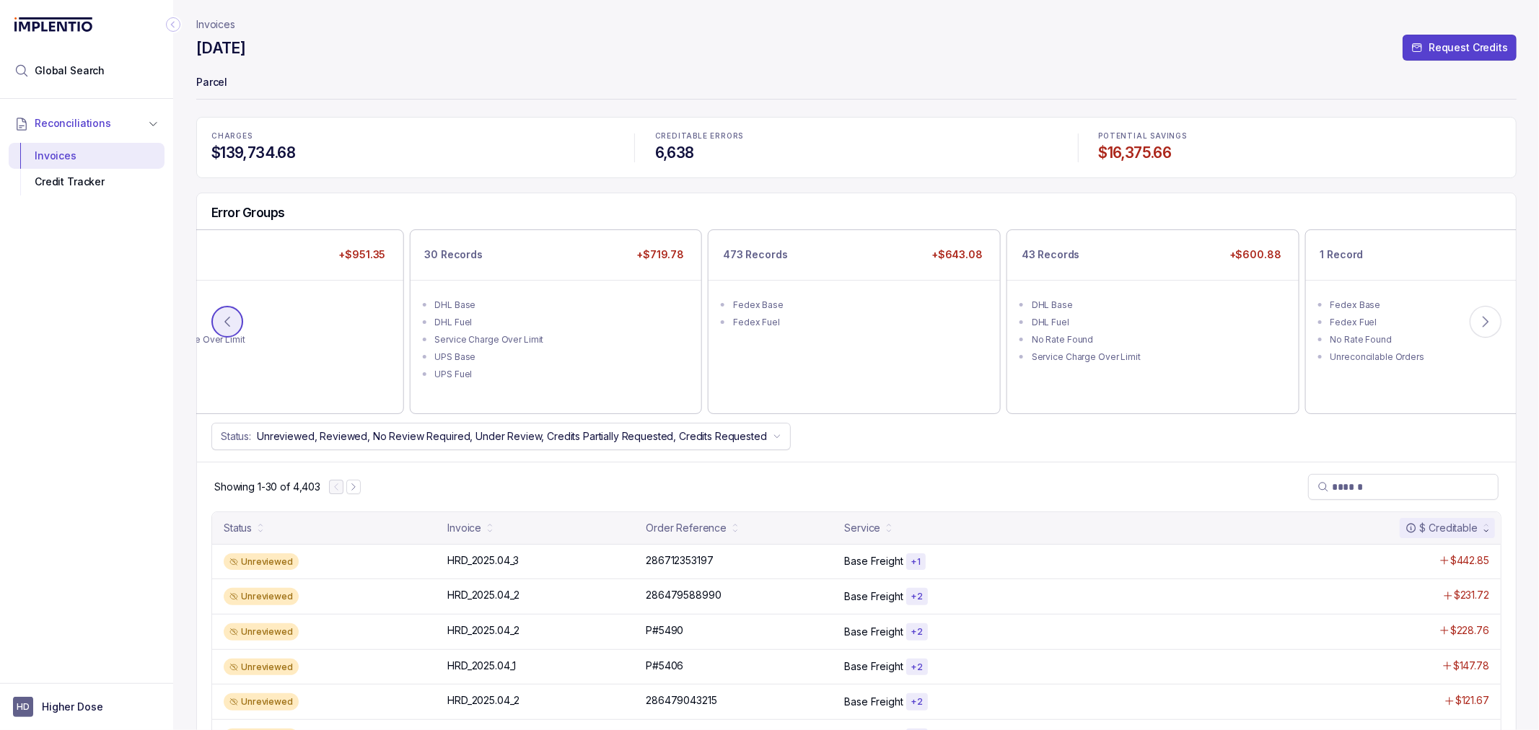
click at [225, 321] on icon at bounding box center [227, 321] width 4 height 9
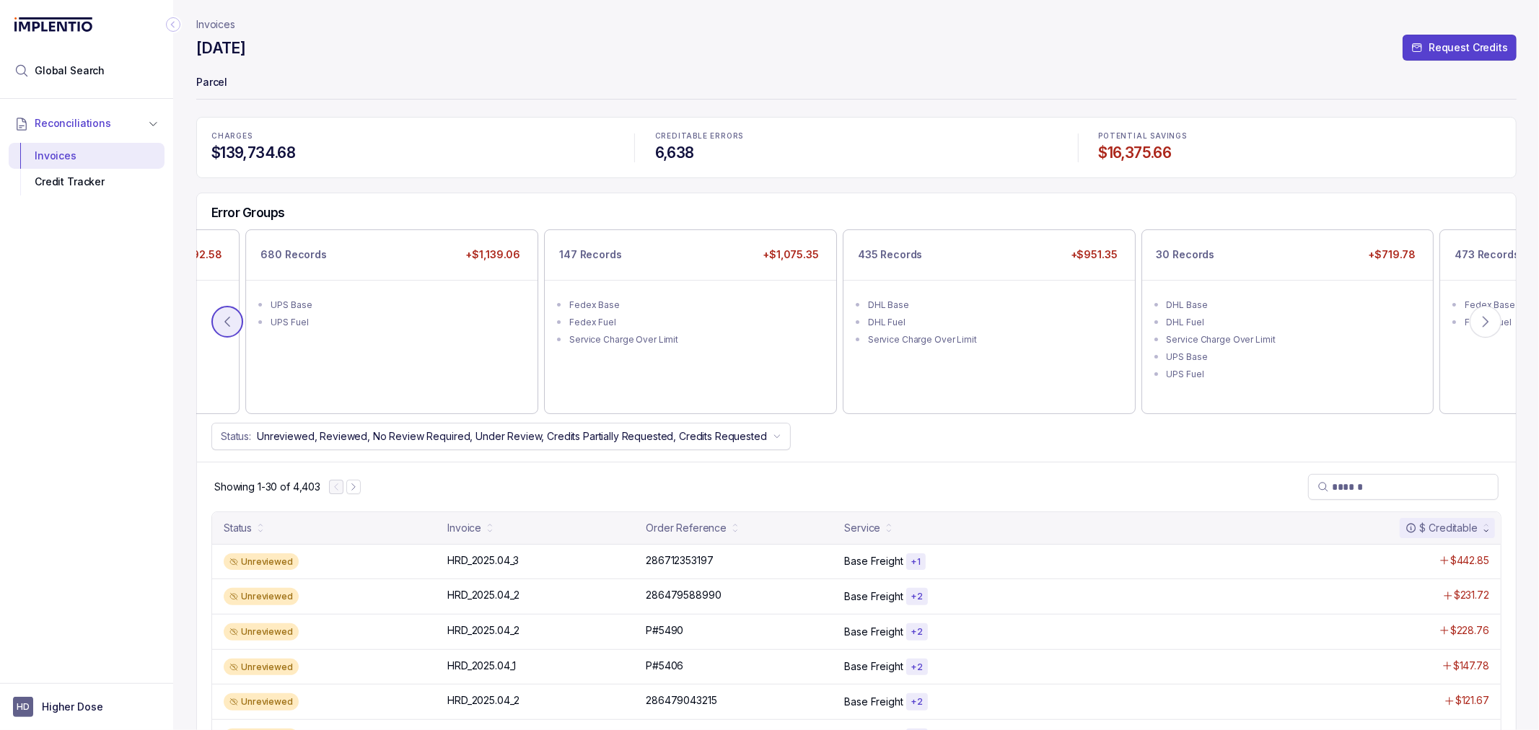
click at [225, 321] on icon at bounding box center [227, 321] width 4 height 9
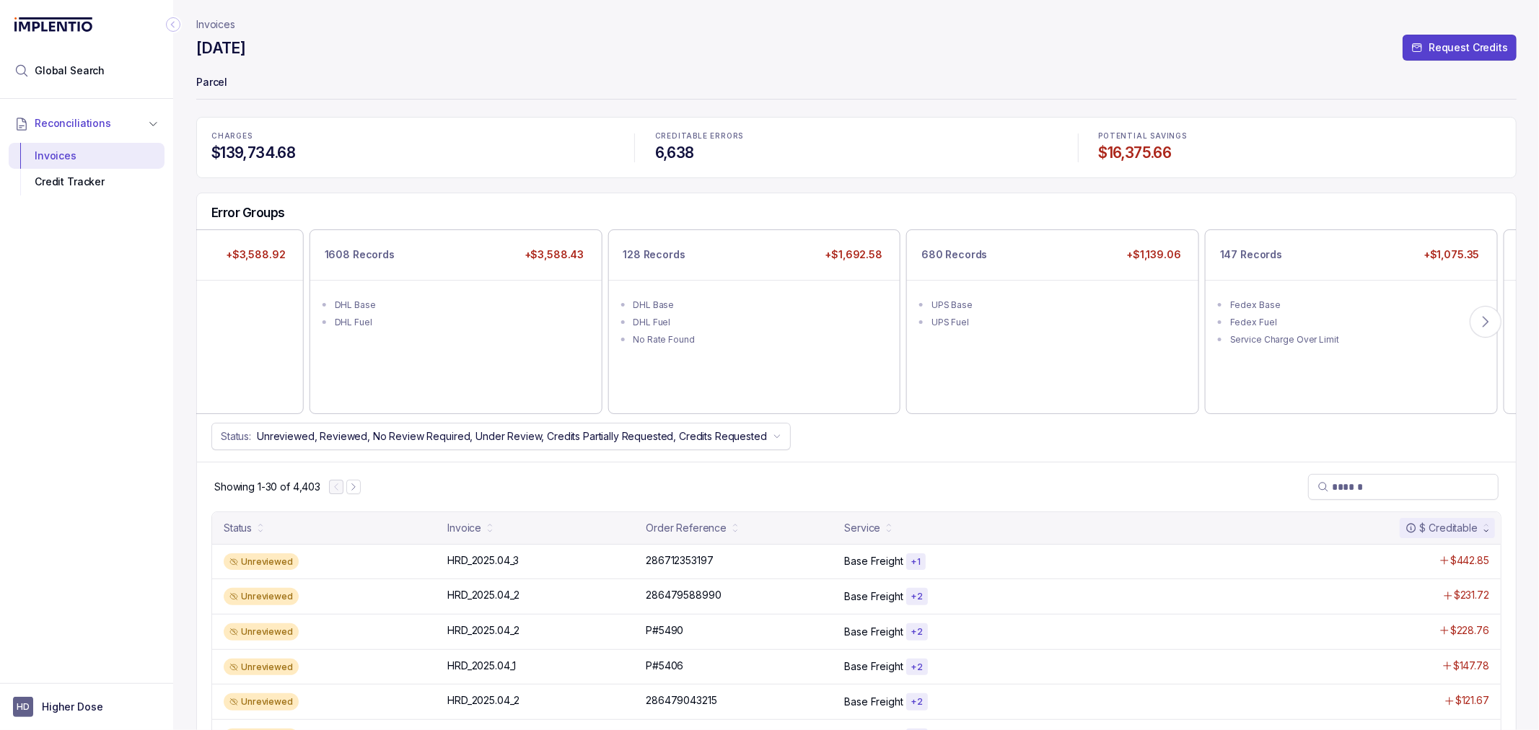
click at [225, 321] on div "75 Records +$3,588.92 Service Charge Over Limit UPS Base UPS Fuel 1608 Records …" at bounding box center [856, 321] width 1319 height 184
click at [225, 321] on div "UPS Base" at bounding box center [161, 322] width 251 height 14
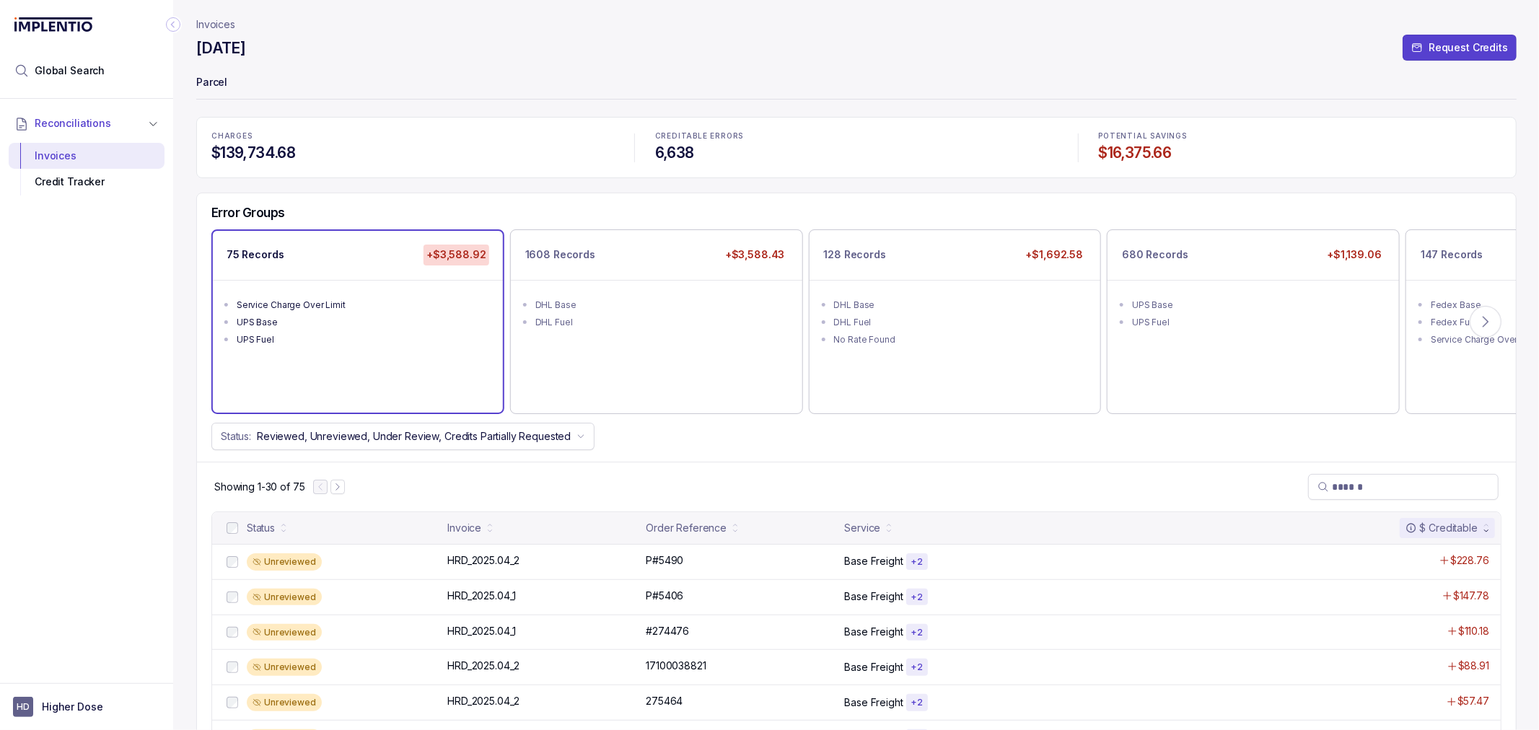
click at [651, 442] on div "Status: Reviewed, Unreviewed, Under Review, Credits Partially Requested" at bounding box center [856, 436] width 1319 height 27
drag, startPoint x: 654, startPoint y: 445, endPoint x: 607, endPoint y: 350, distance: 106.5
click at [654, 443] on div "Status: Reviewed, Unreviewed, Under Review, Credits Partially Requested" at bounding box center [856, 436] width 1319 height 27
click at [928, 445] on div "Status: Reviewed, Unreviewed, Under Review, Credits Partially Requested" at bounding box center [856, 436] width 1319 height 27
click at [883, 434] on div "Status: Reviewed, Unreviewed, Under Review, Credits Partially Requested" at bounding box center [856, 436] width 1319 height 27
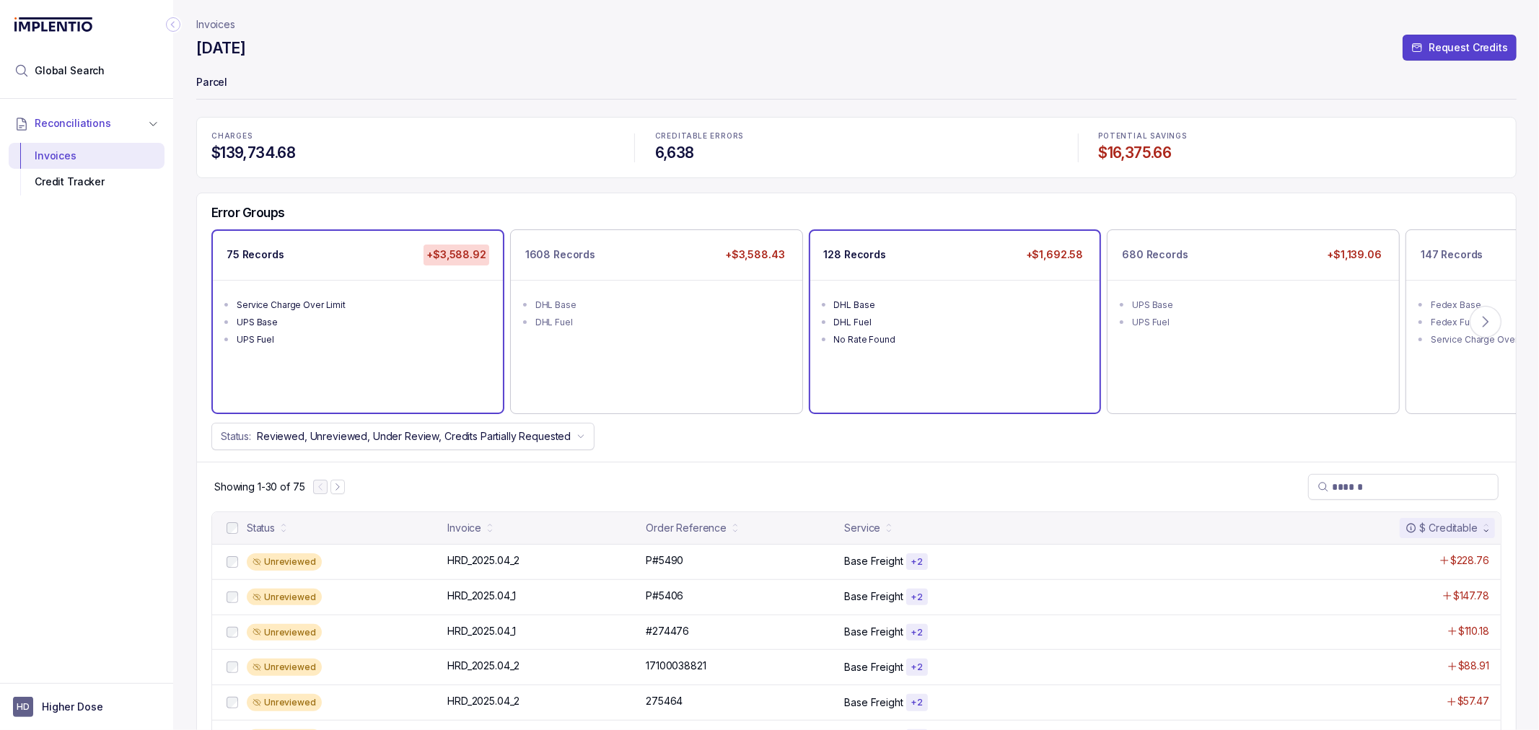
click at [990, 366] on div "128 Records +$1,692.58 DHL Base DHL Fuel No Rate Found" at bounding box center [955, 321] width 290 height 181
